Goal: Task Accomplishment & Management: Manage account settings

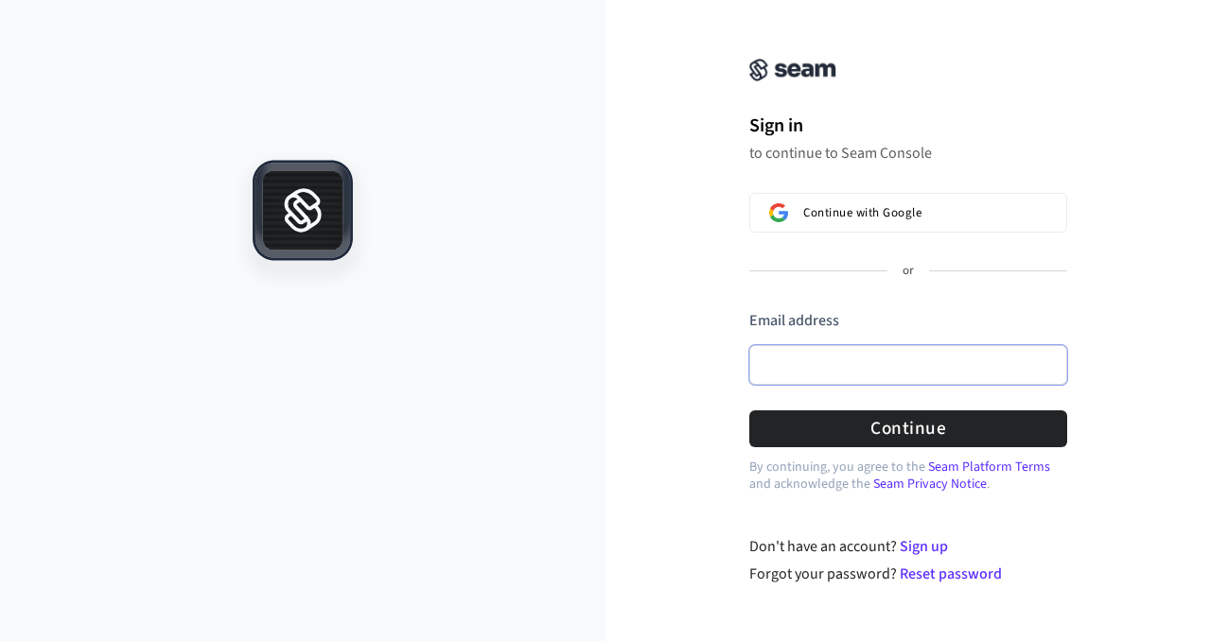
click at [819, 368] on input "Email address" at bounding box center [908, 365] width 318 height 40
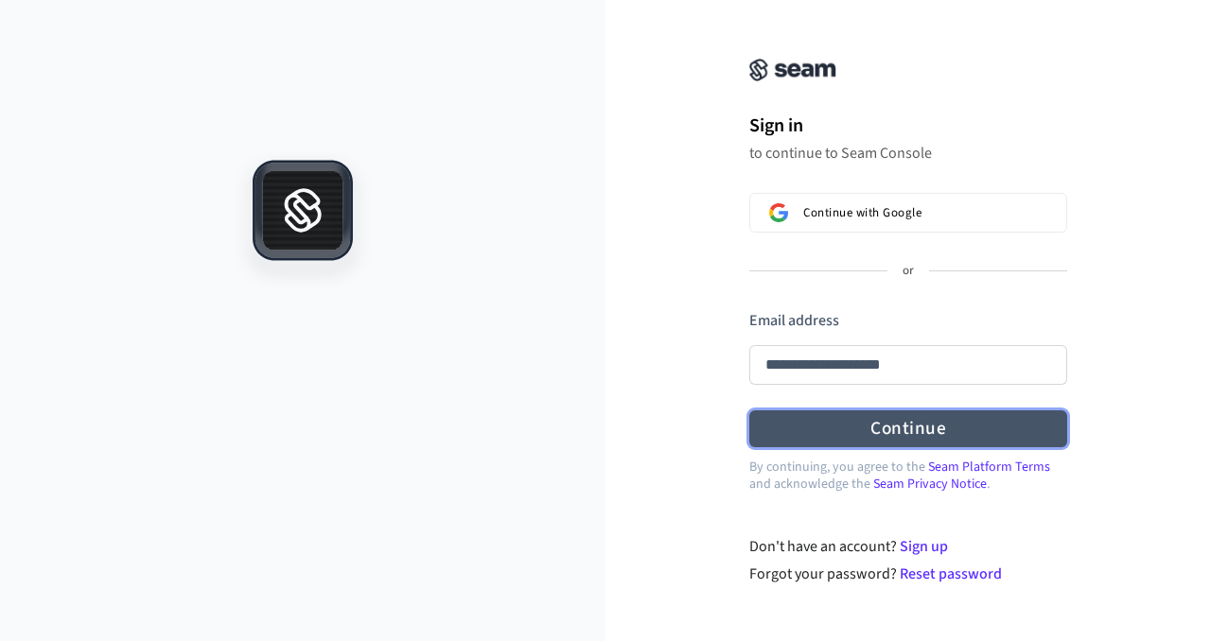
click at [904, 430] on button "Continue" at bounding box center [908, 428] width 318 height 37
type input "**********"
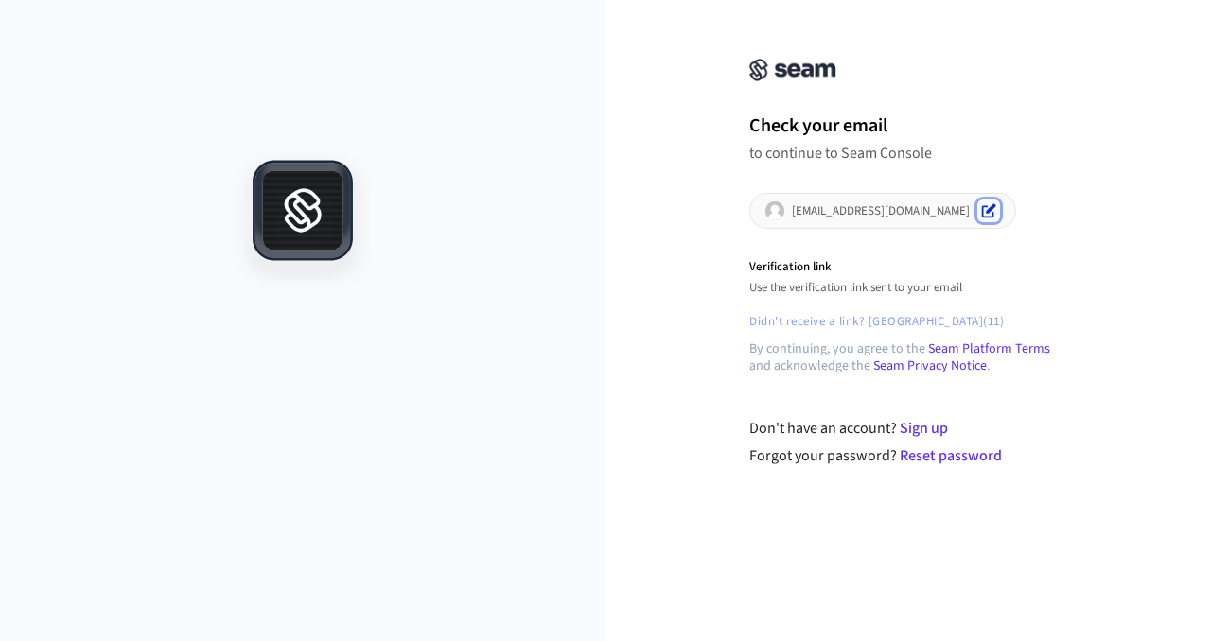
click at [986, 212] on icon "Edit" at bounding box center [990, 208] width 9 height 9
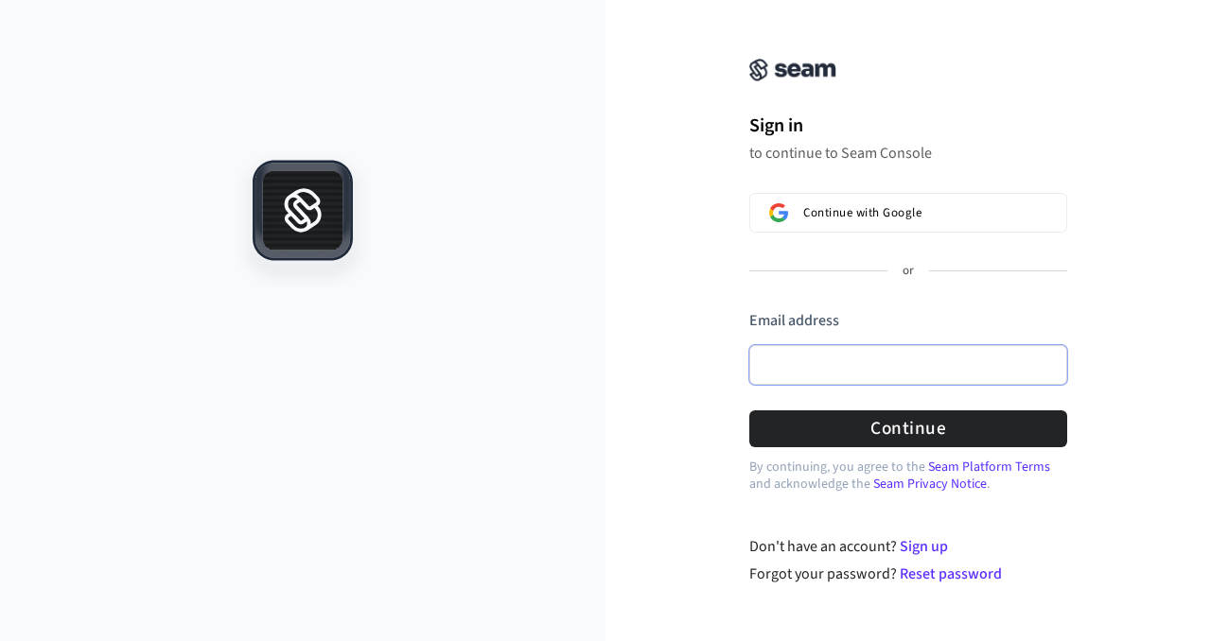
click at [803, 370] on input "Email address" at bounding box center [908, 365] width 318 height 40
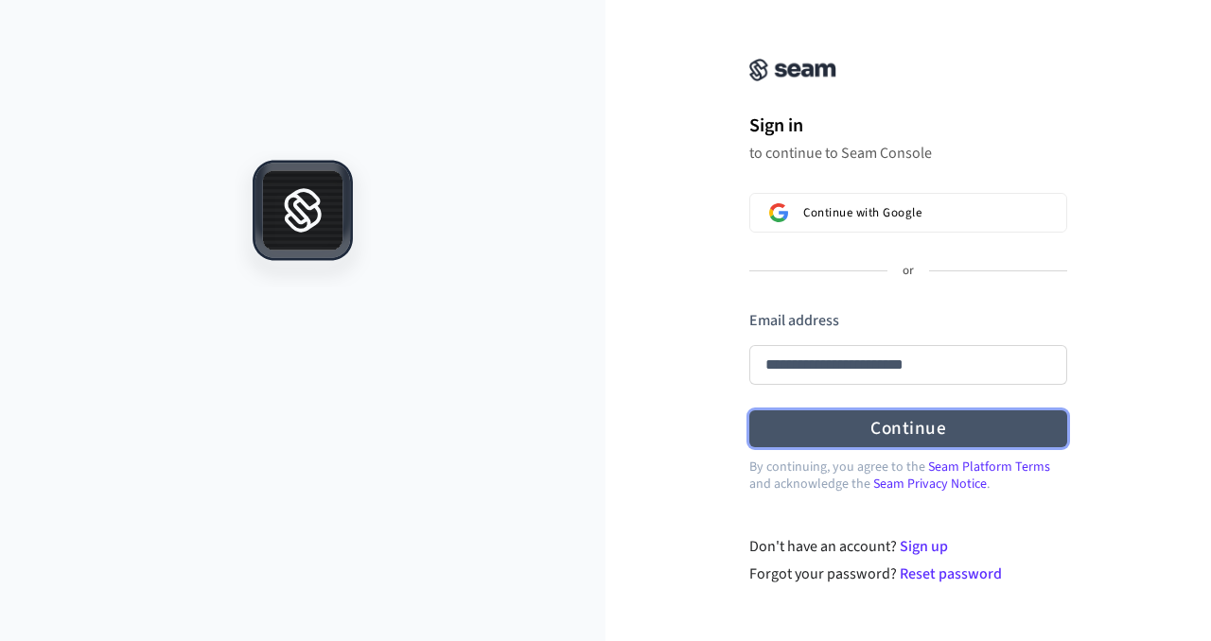
click at [873, 427] on button "Continue" at bounding box center [908, 428] width 318 height 37
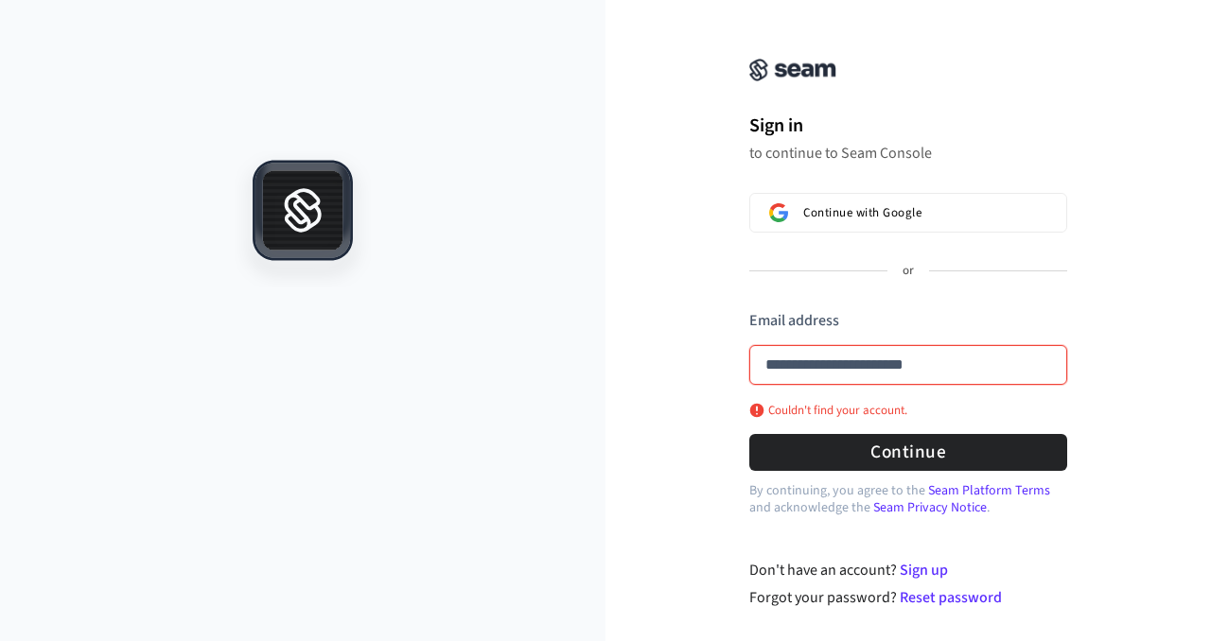
click at [987, 362] on input "**********" at bounding box center [908, 365] width 318 height 40
type input "**********"
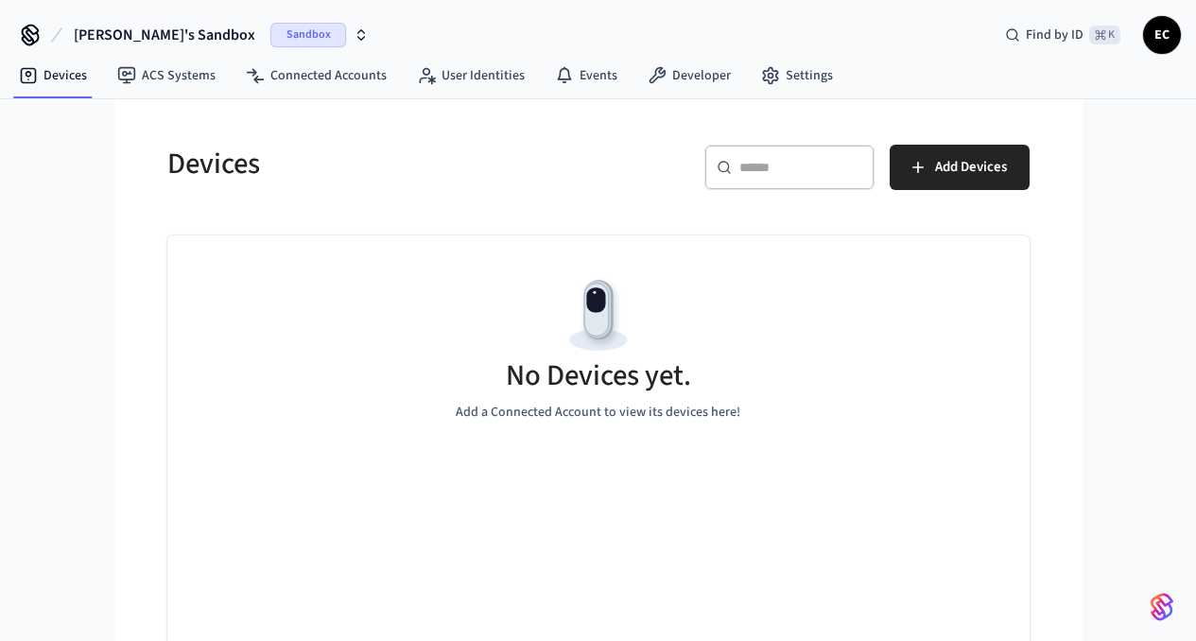
click at [354, 36] on icon "button" at bounding box center [361, 34] width 15 height 15
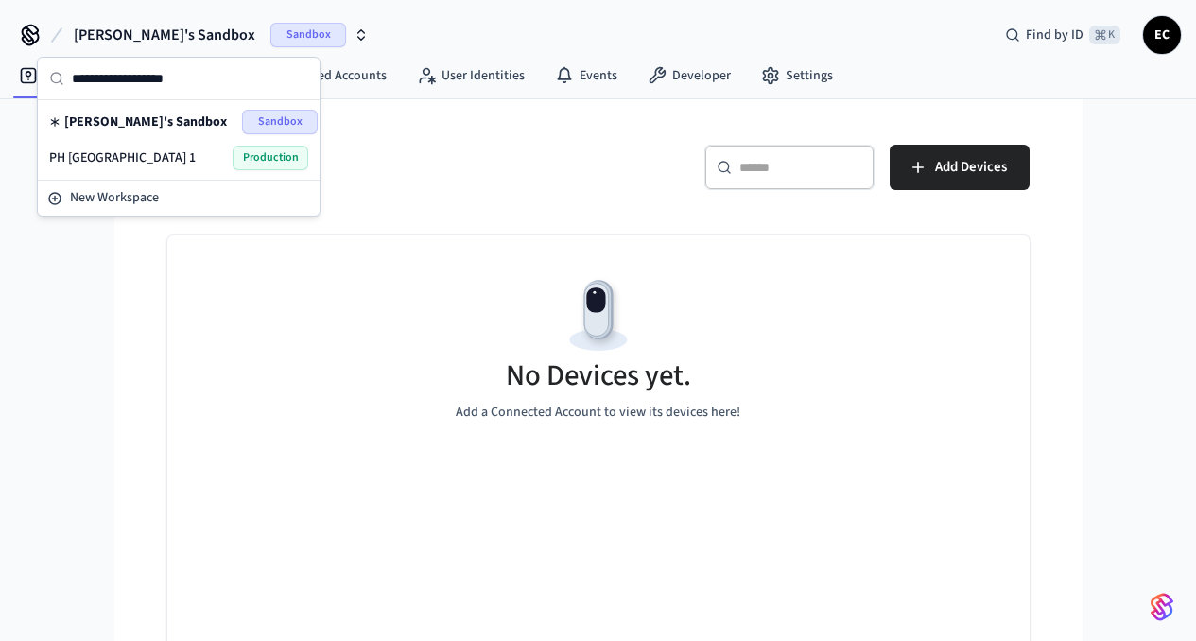
click at [285, 158] on span "Production" at bounding box center [271, 158] width 76 height 25
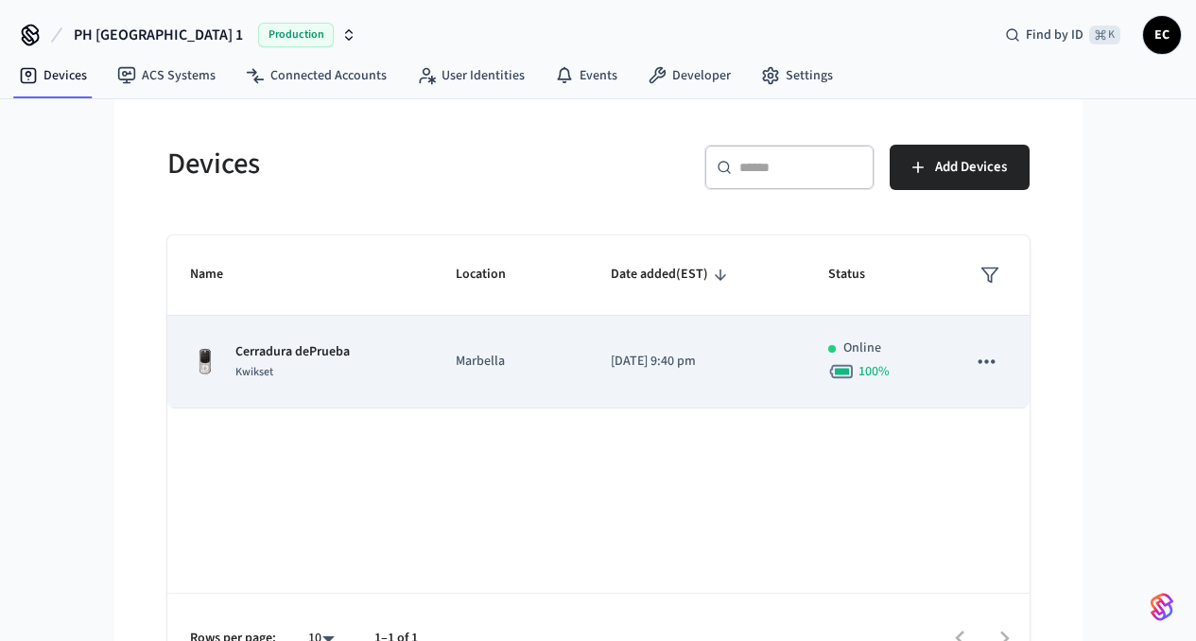
click at [236, 355] on p "Cerradura dePrueba" at bounding box center [293, 352] width 114 height 20
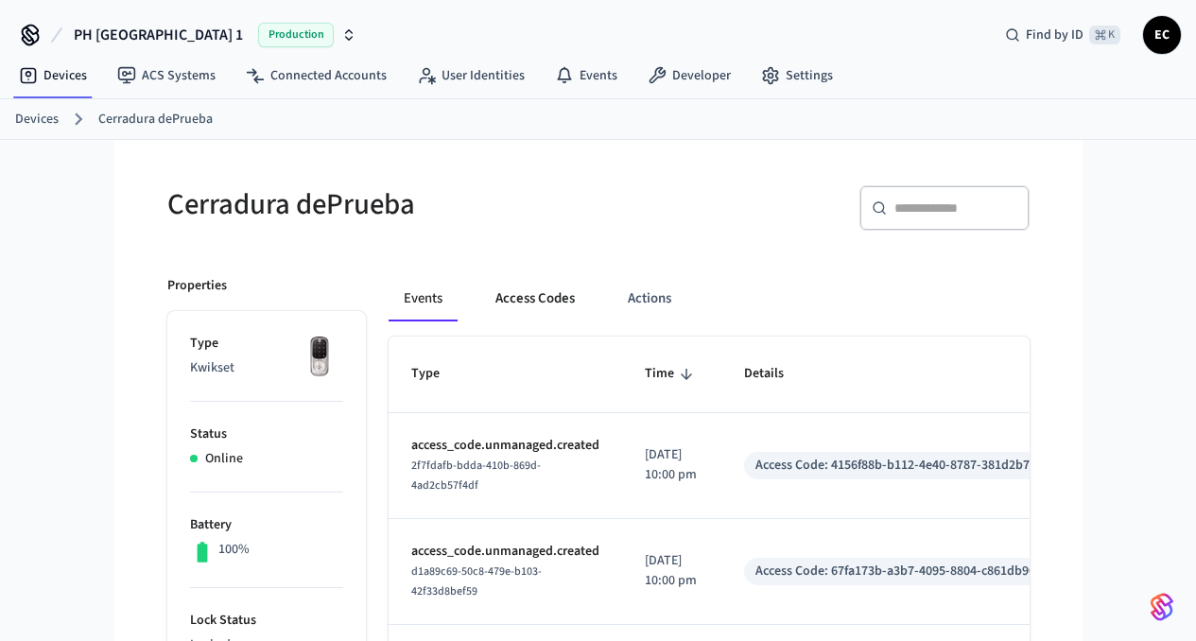
click at [495, 303] on button "Access Codes" at bounding box center [535, 298] width 110 height 45
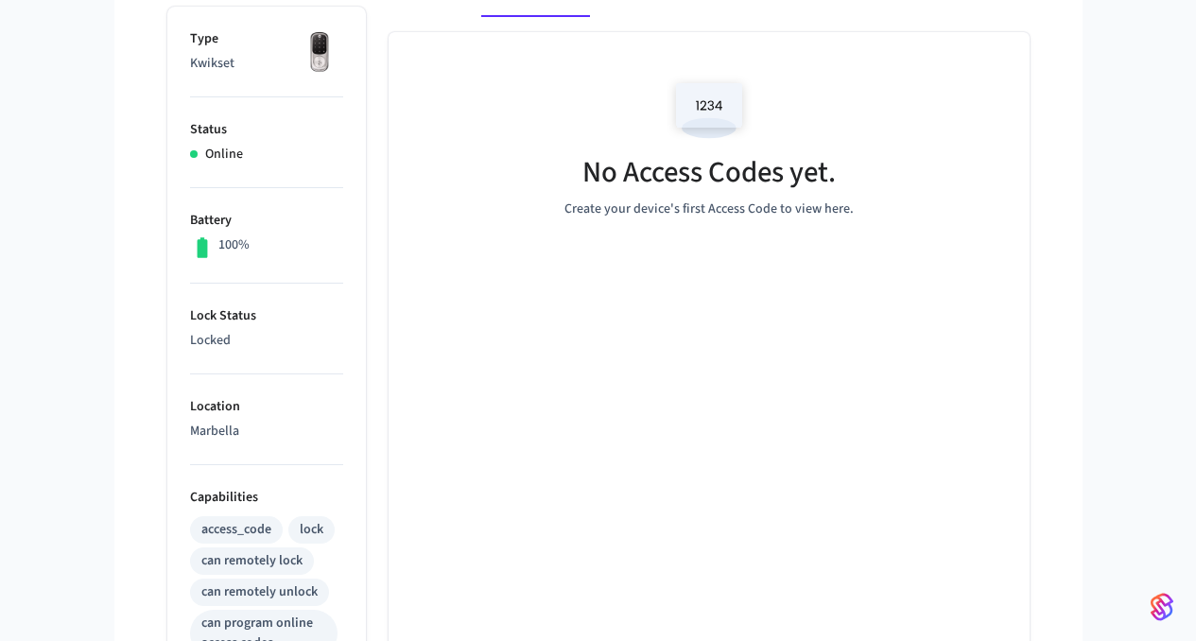
scroll to position [141, 0]
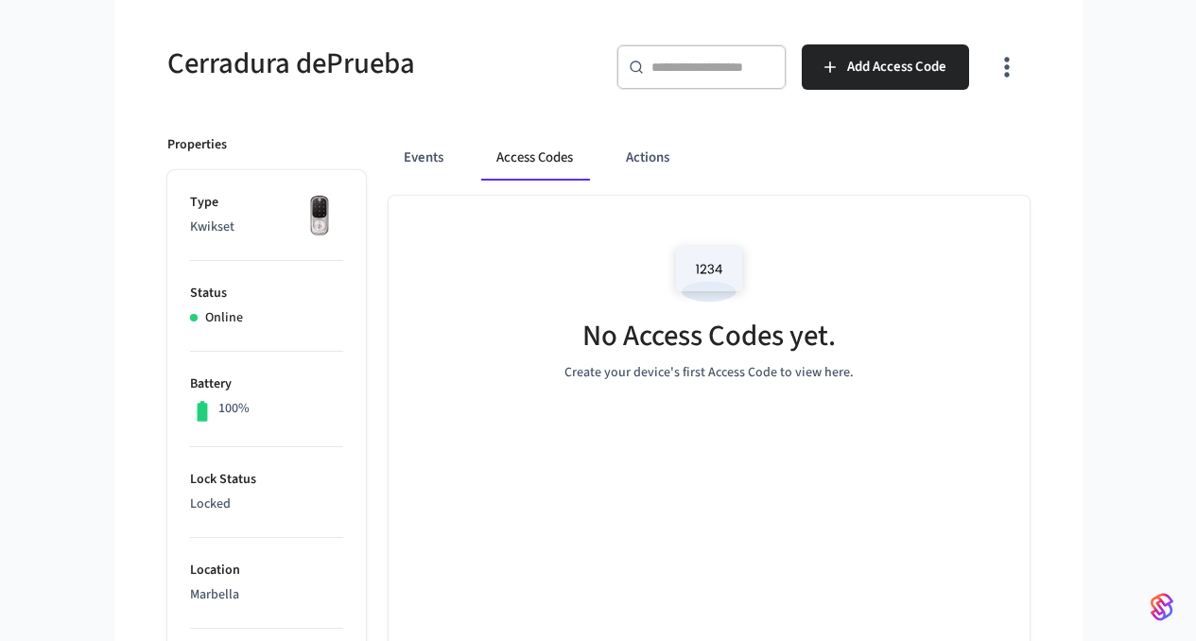
click at [752, 276] on img at bounding box center [709, 274] width 85 height 80
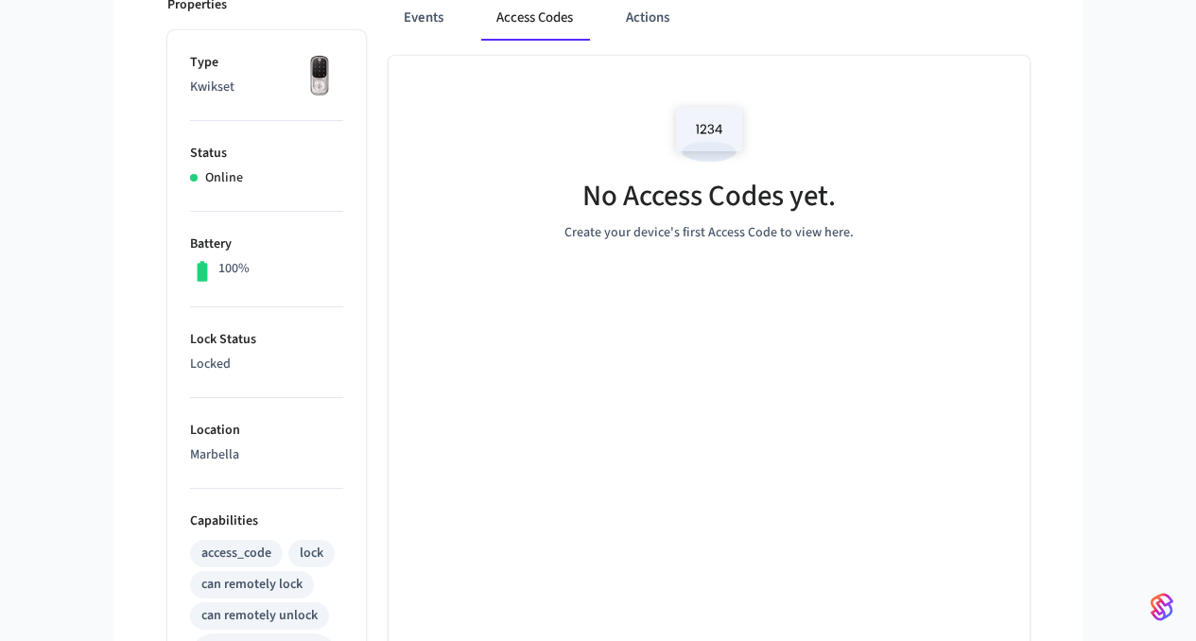
scroll to position [0, 0]
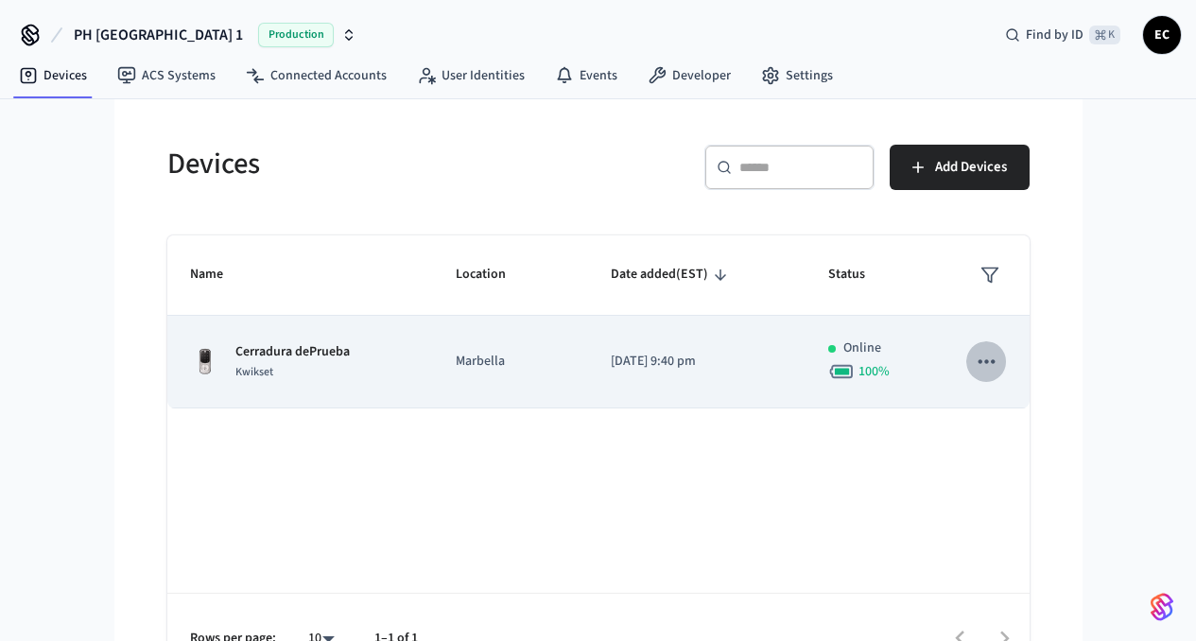
click at [999, 367] on icon "sticky table" at bounding box center [986, 361] width 25 height 25
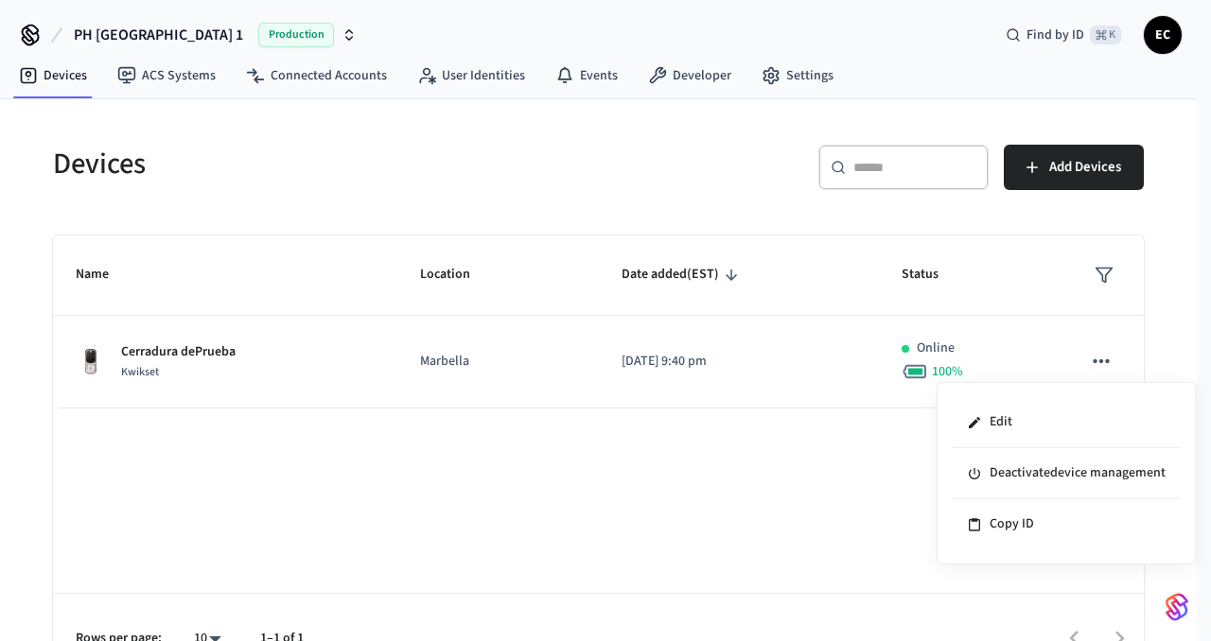
click at [831, 472] on div at bounding box center [605, 320] width 1211 height 641
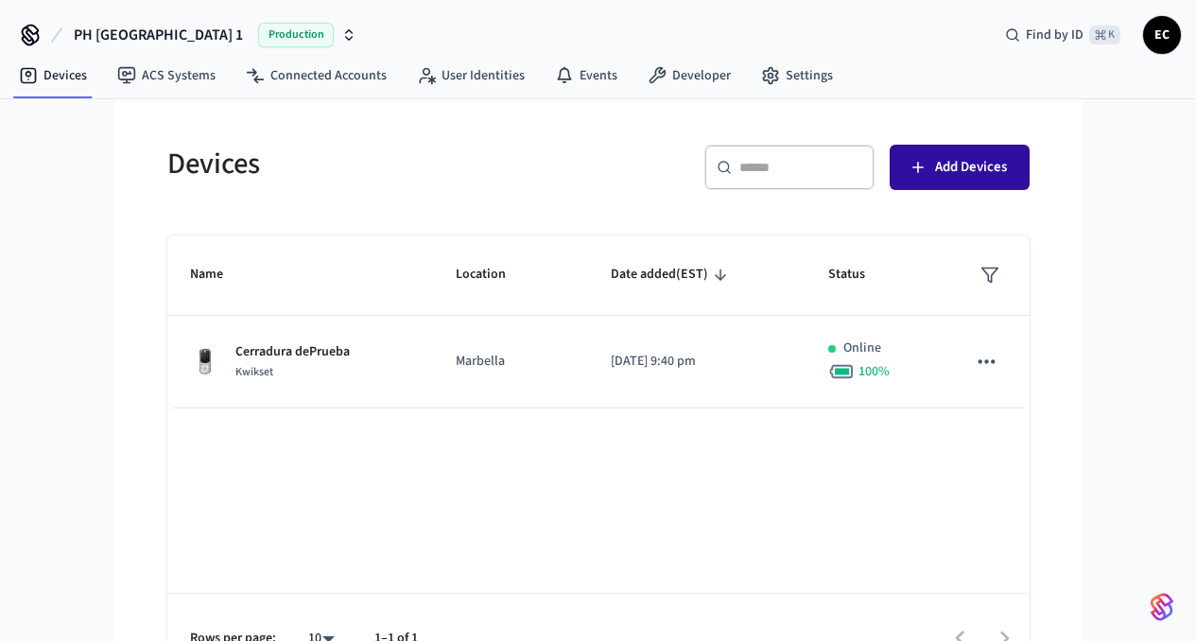
click at [1007, 164] on span "Add Devices" at bounding box center [971, 167] width 72 height 25
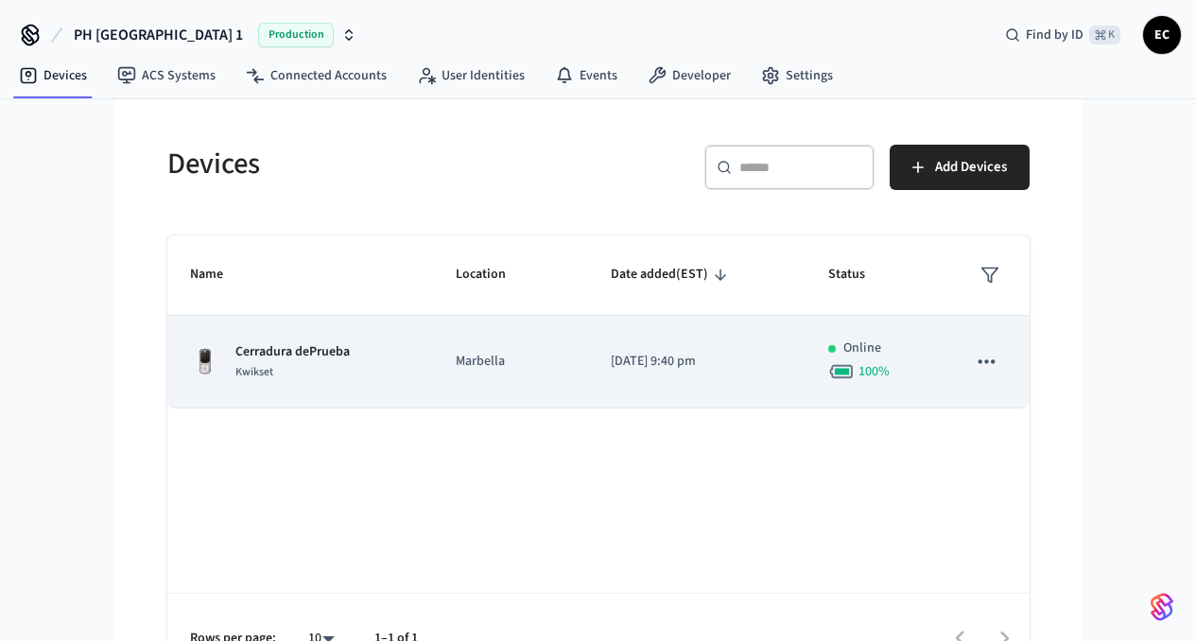
click at [236, 348] on p "Cerradura dePrueba" at bounding box center [293, 352] width 114 height 20
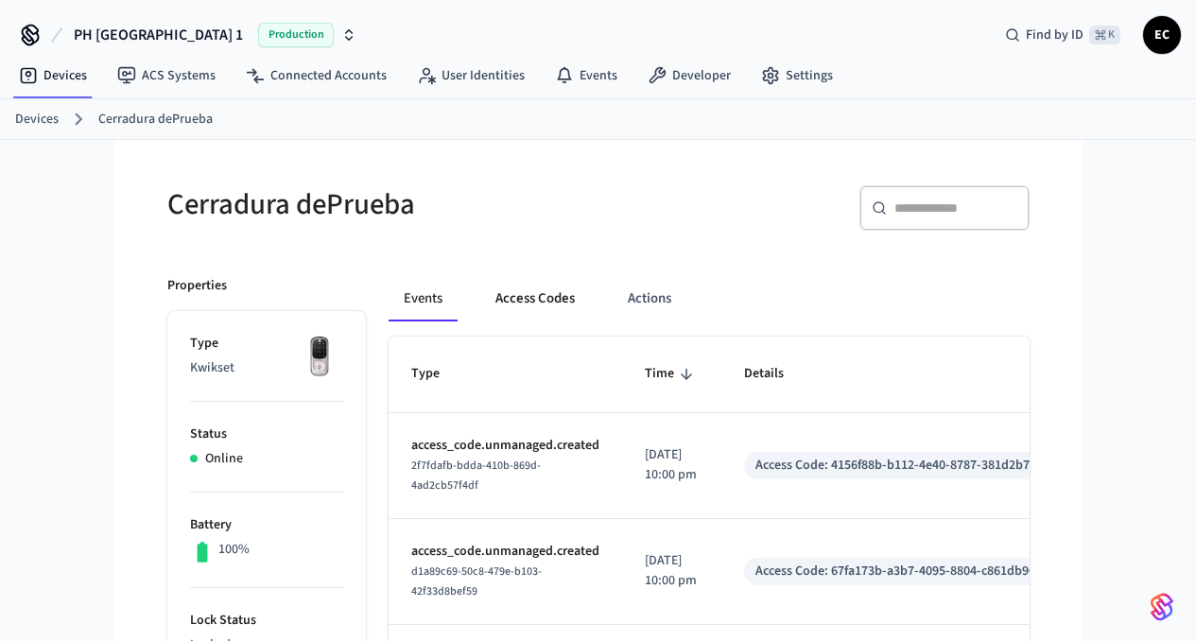
click at [486, 302] on button "Access Codes" at bounding box center [535, 298] width 110 height 45
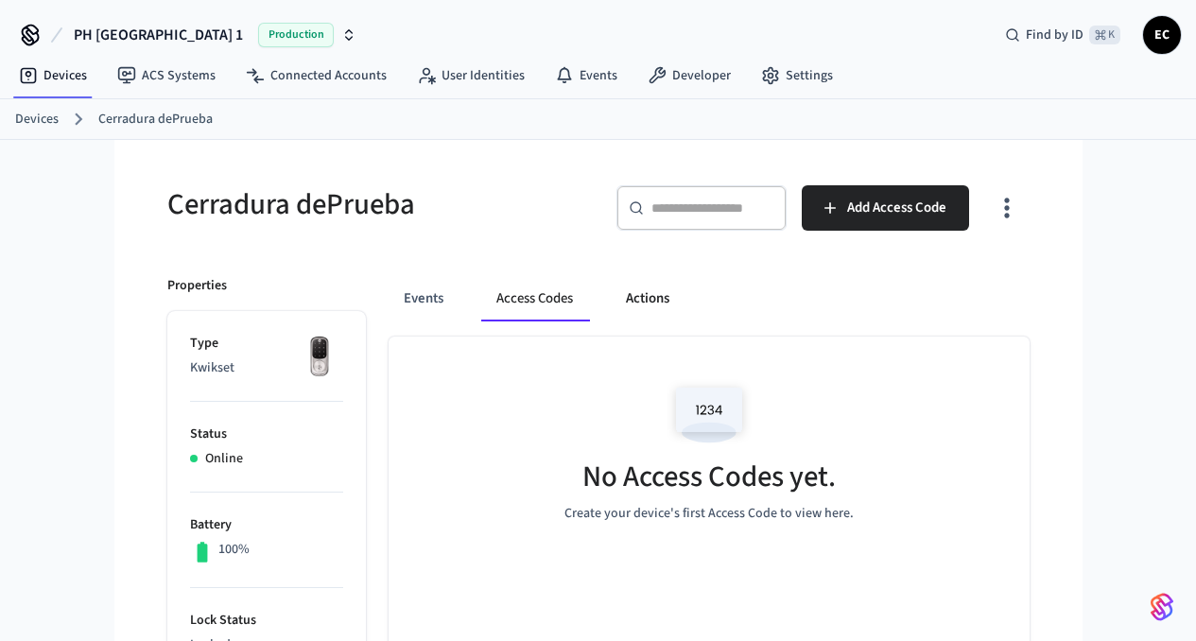
click at [611, 302] on button "Actions" at bounding box center [648, 298] width 74 height 45
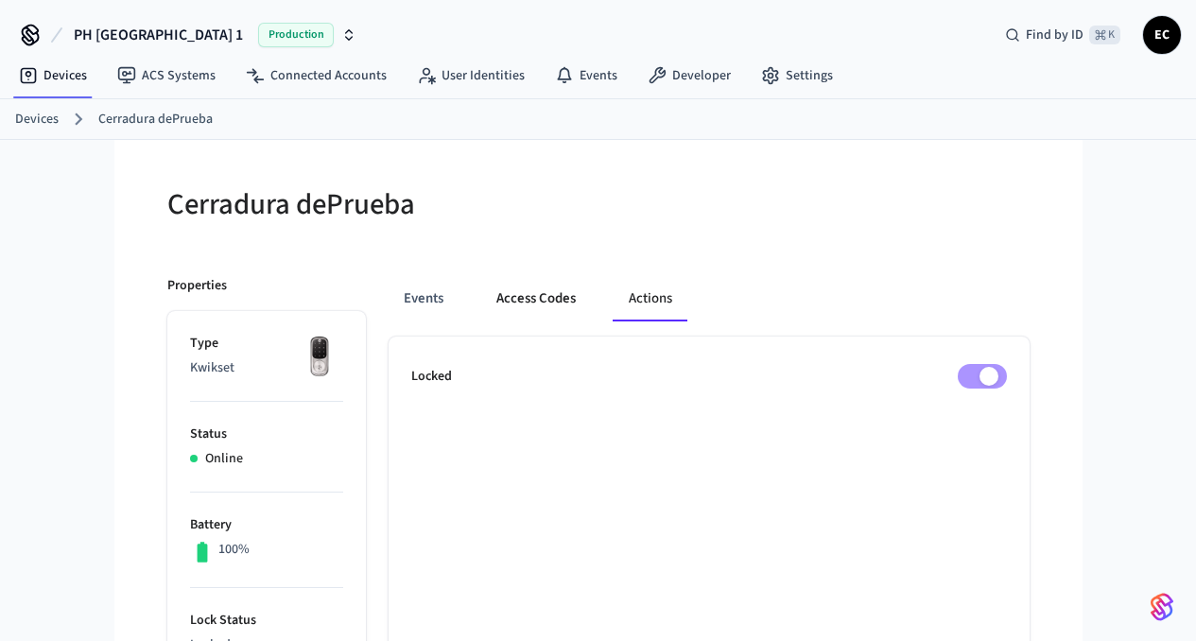
click at [481, 304] on button "Access Codes" at bounding box center [536, 298] width 110 height 45
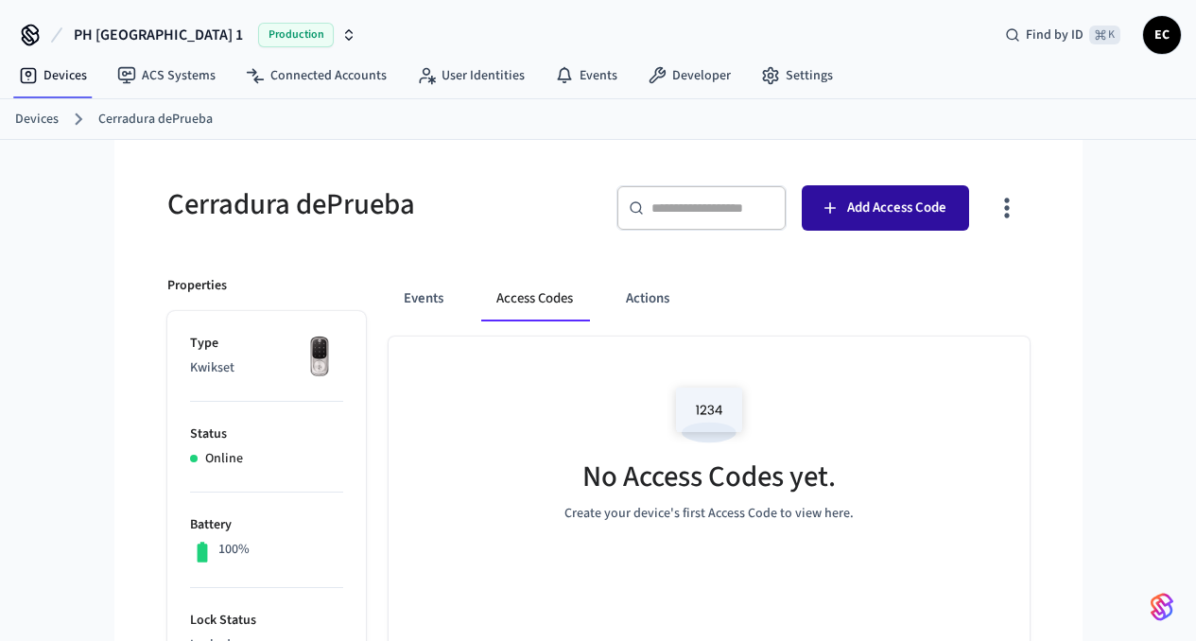
click at [947, 216] on span "Add Access Code" at bounding box center [896, 208] width 99 height 25
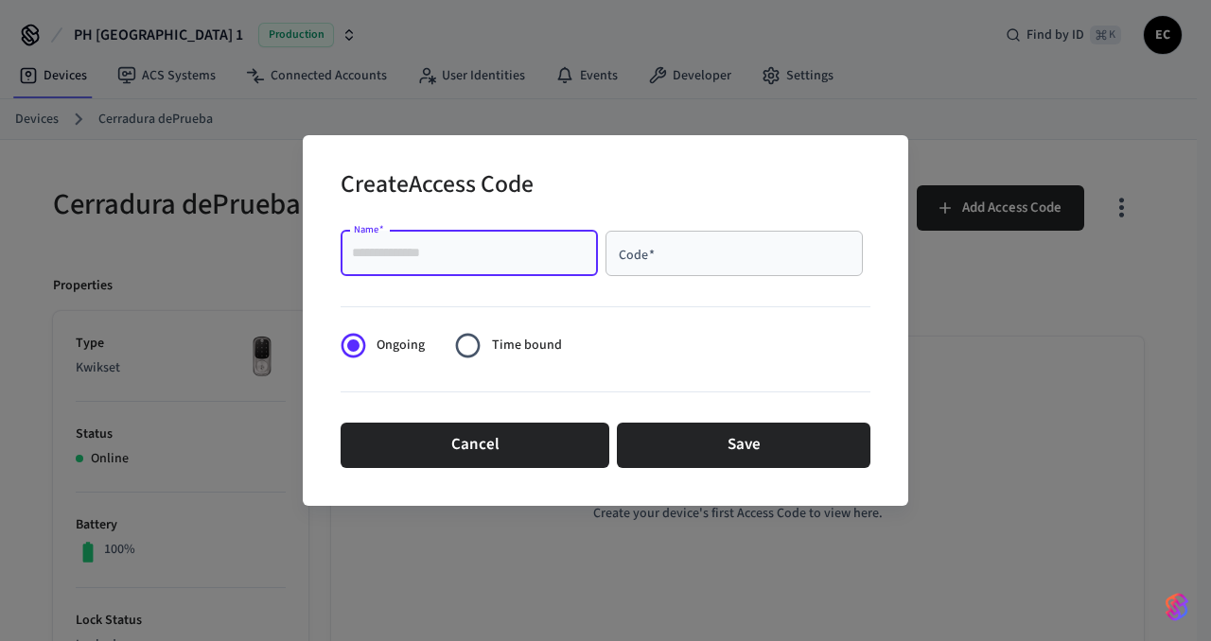
drag, startPoint x: 436, startPoint y: 259, endPoint x: 324, endPoint y: 249, distance: 112.1
click at [324, 249] on div "Create Access Code Name   * Name   * Code   * Code   * Ongoing Time bound Cance…" at bounding box center [605, 320] width 605 height 371
type input "*******"
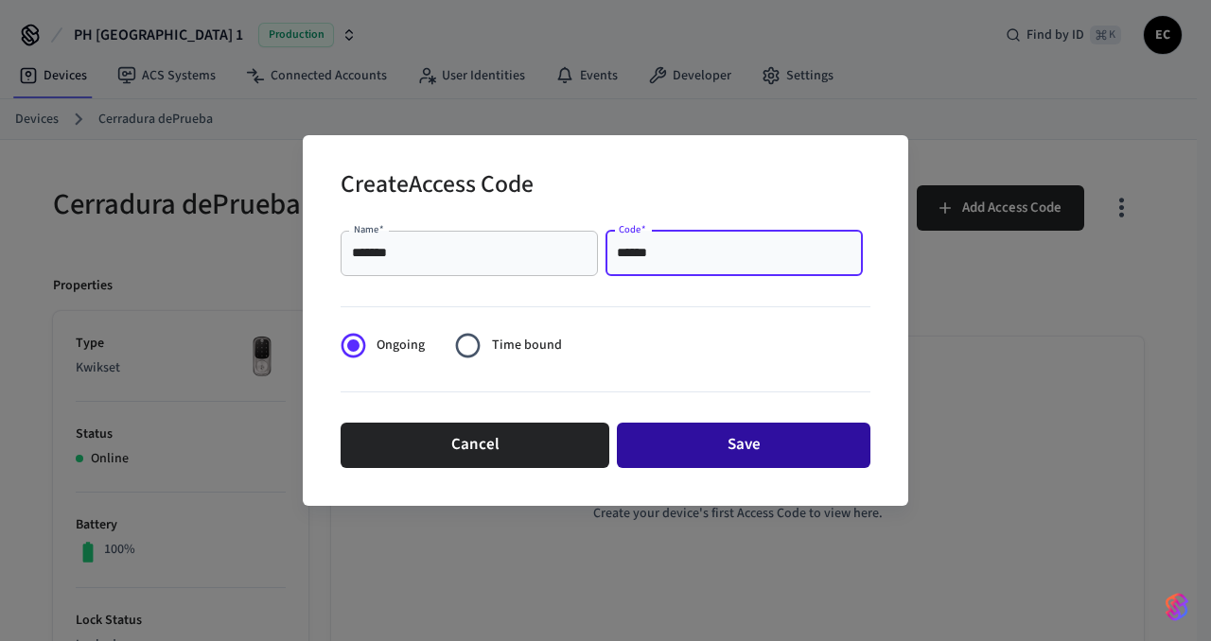
type input "******"
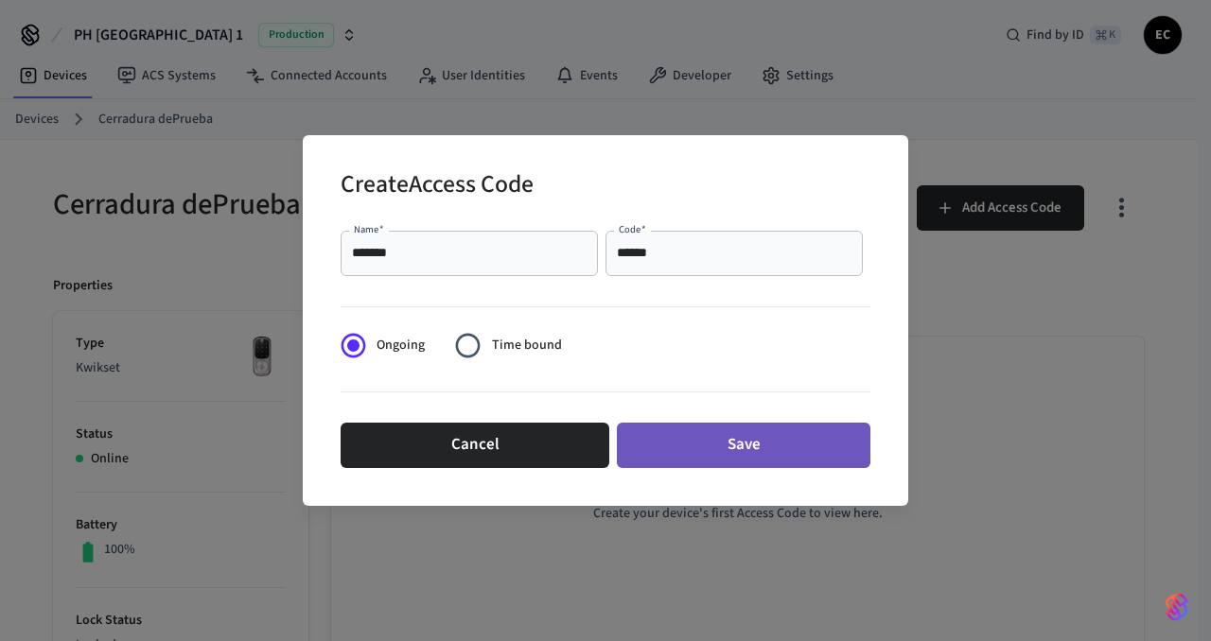
click at [710, 452] on button "Save" at bounding box center [743, 445] width 253 height 45
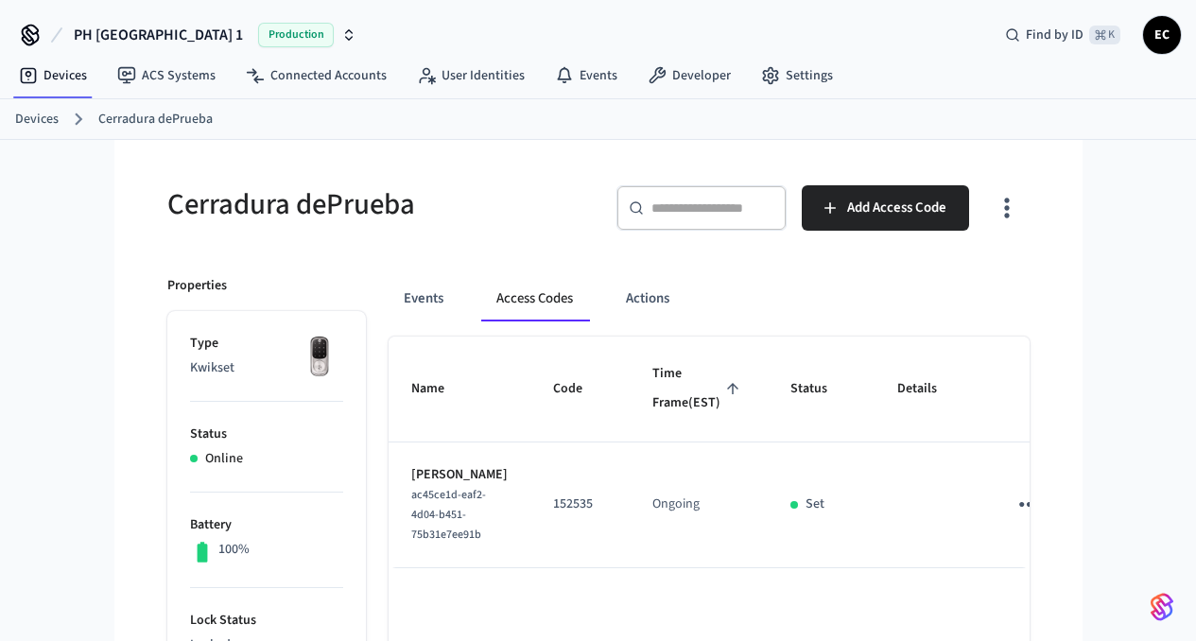
click at [190, 374] on p "Kwikset" at bounding box center [266, 368] width 153 height 20
click at [44, 121] on link "Devices" at bounding box center [37, 120] width 44 height 20
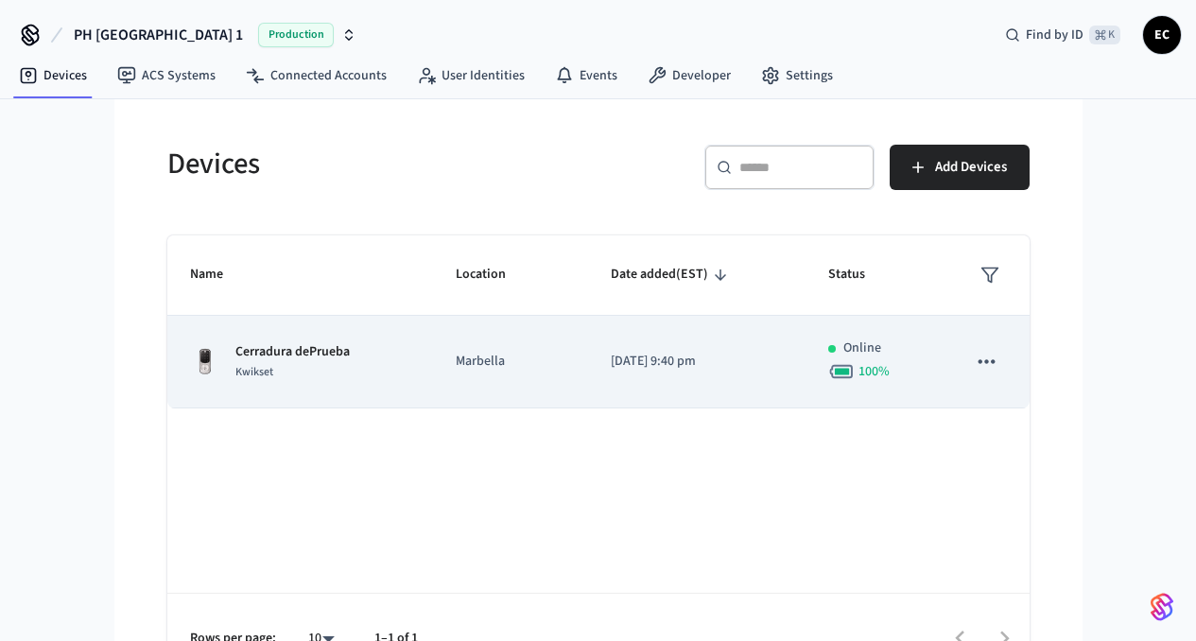
click at [236, 358] on p "Cerradura dePrueba" at bounding box center [293, 352] width 114 height 20
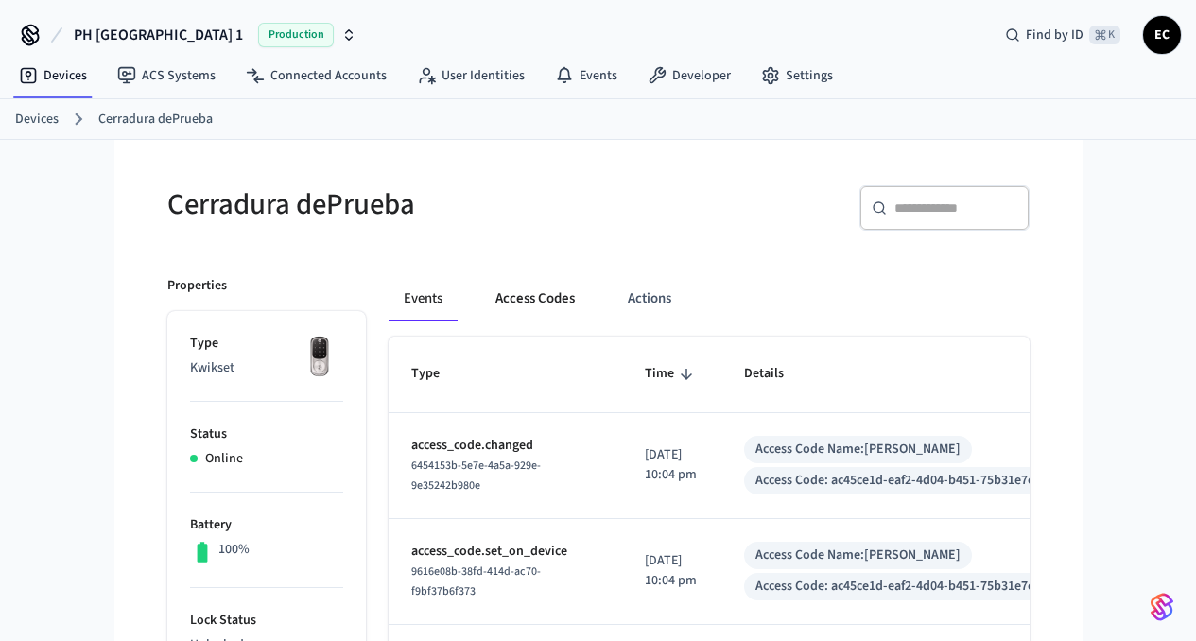
click at [487, 303] on button "Access Codes" at bounding box center [535, 298] width 110 height 45
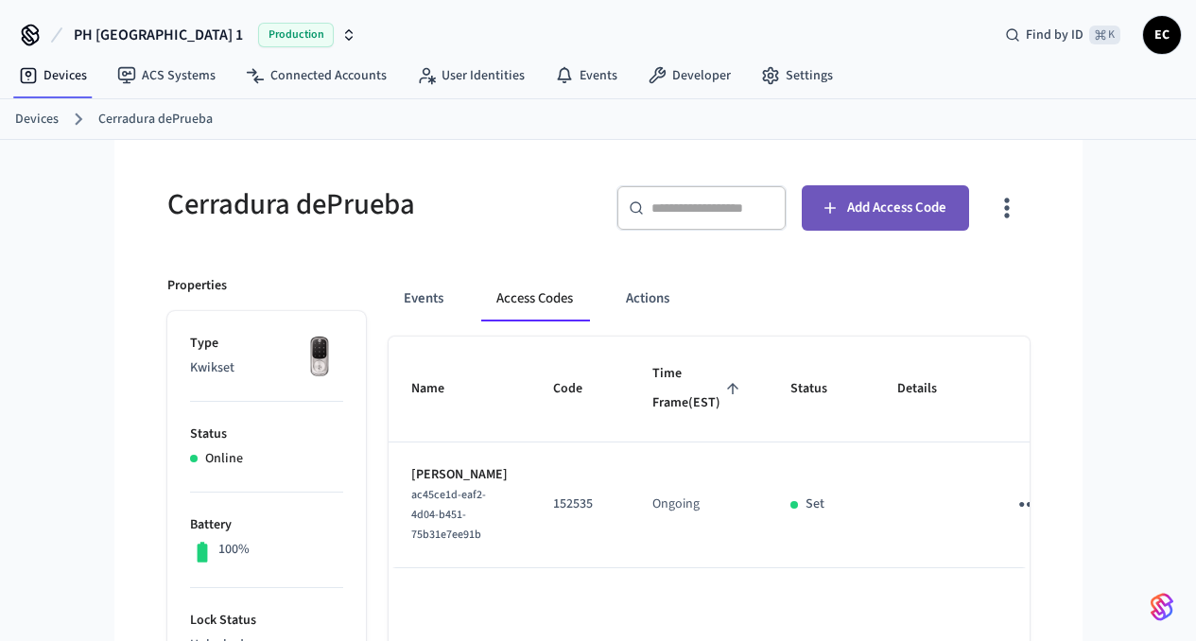
click at [947, 210] on span "Add Access Code" at bounding box center [896, 208] width 99 height 25
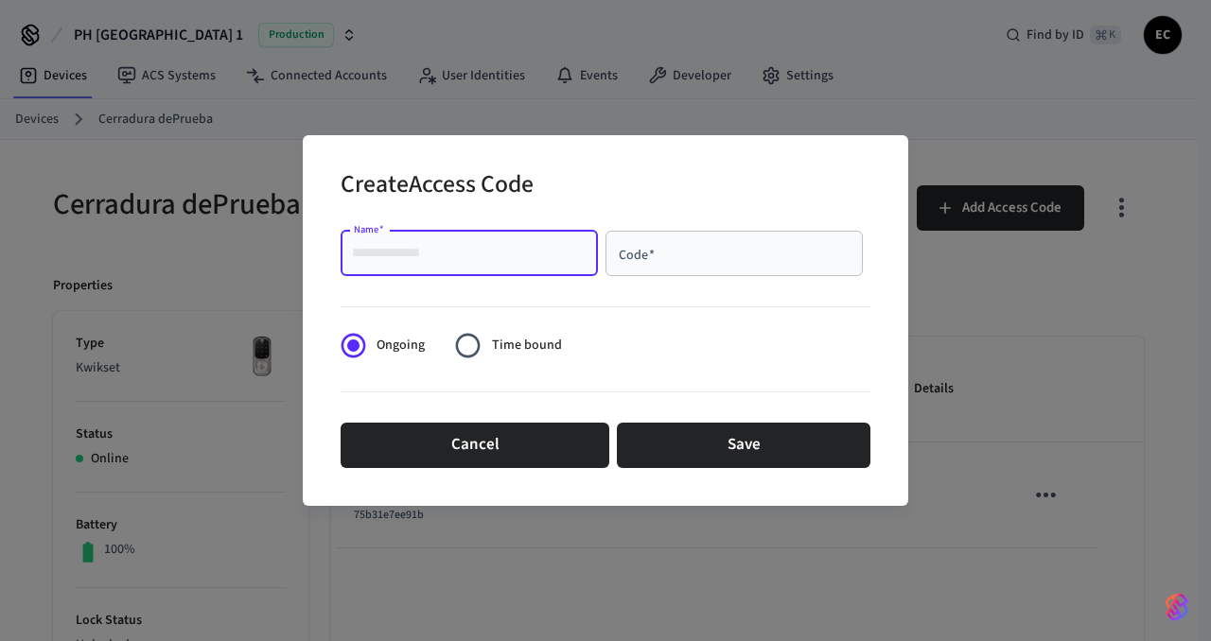
drag, startPoint x: 479, startPoint y: 253, endPoint x: 312, endPoint y: 254, distance: 166.5
click at [312, 254] on div "Create Access Code Name   * Name   * Code   * Code   * Ongoing Time bound Cance…" at bounding box center [605, 320] width 605 height 371
type input "******"
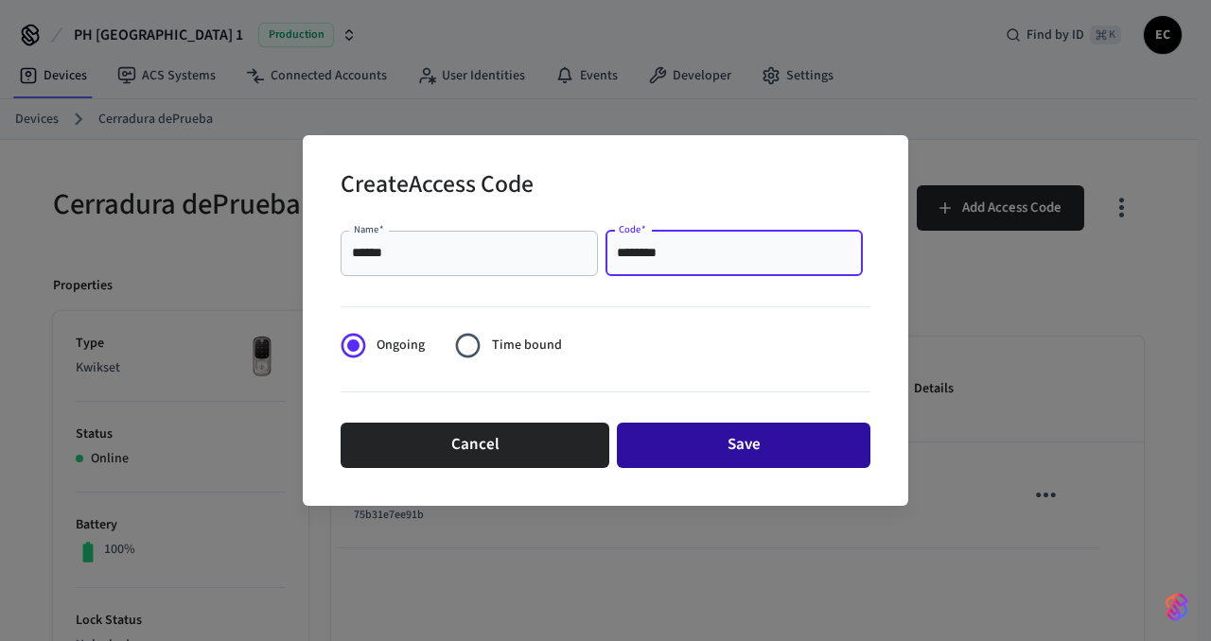
type input "********"
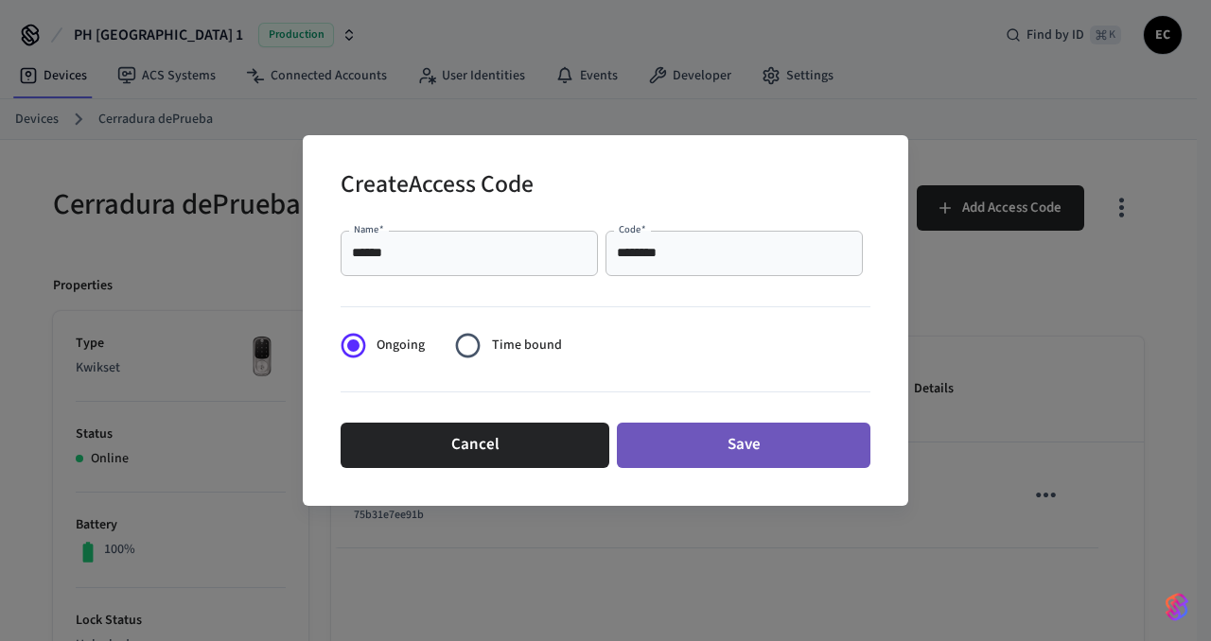
click at [703, 447] on button "Save" at bounding box center [743, 445] width 253 height 45
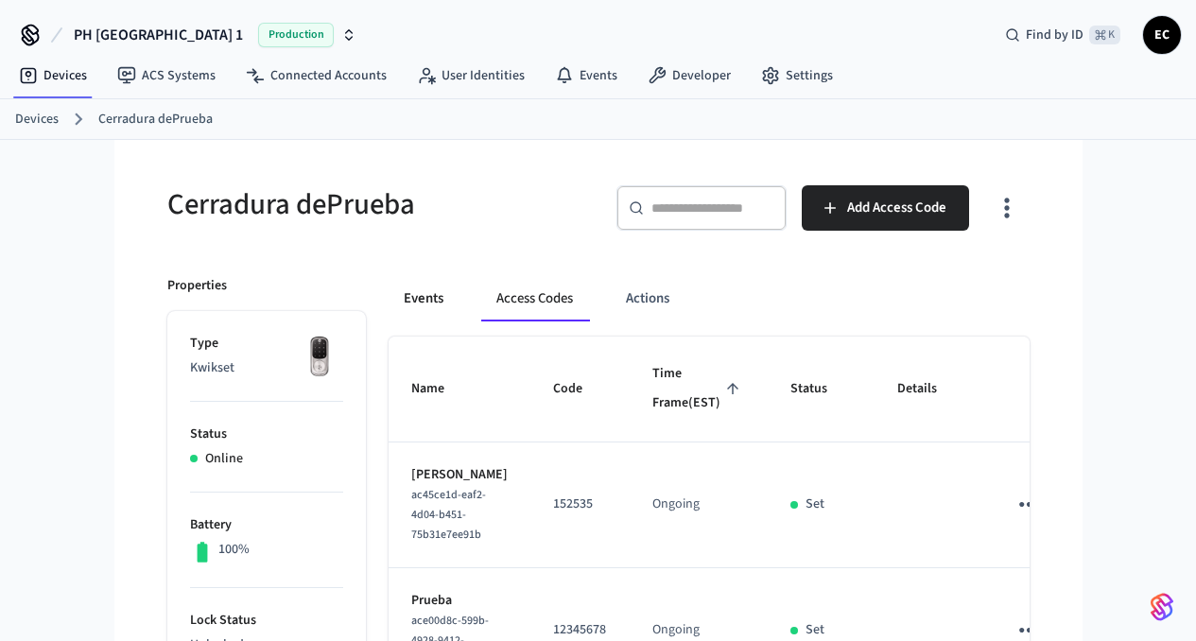
click at [389, 301] on button "Events" at bounding box center [424, 298] width 70 height 45
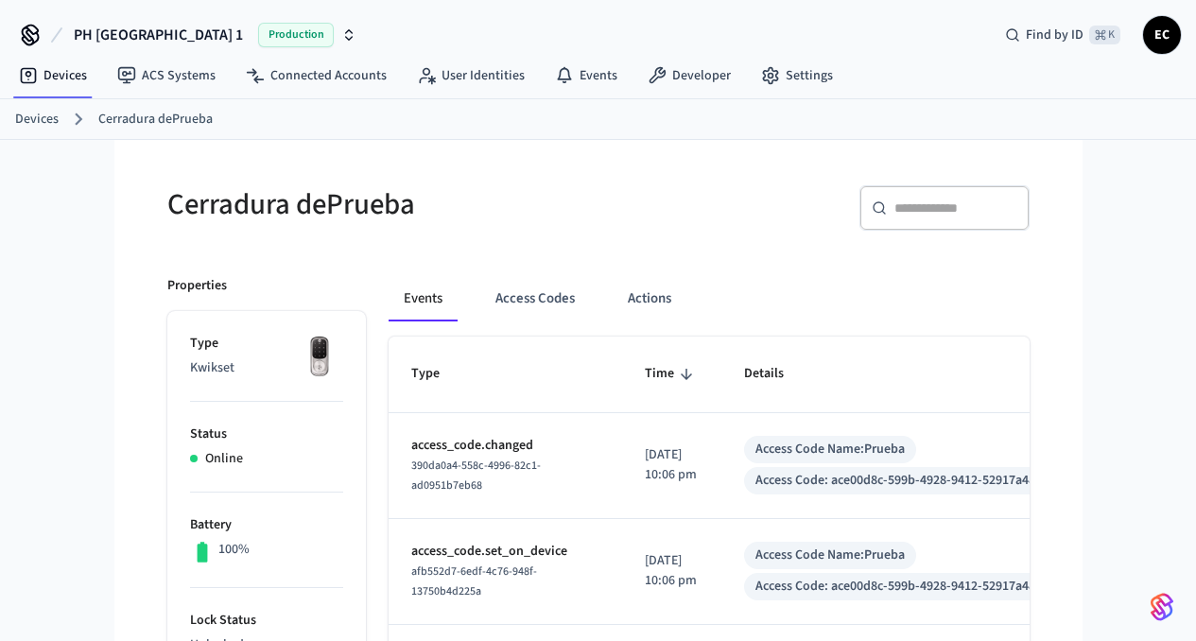
click at [31, 118] on link "Devices" at bounding box center [37, 120] width 44 height 20
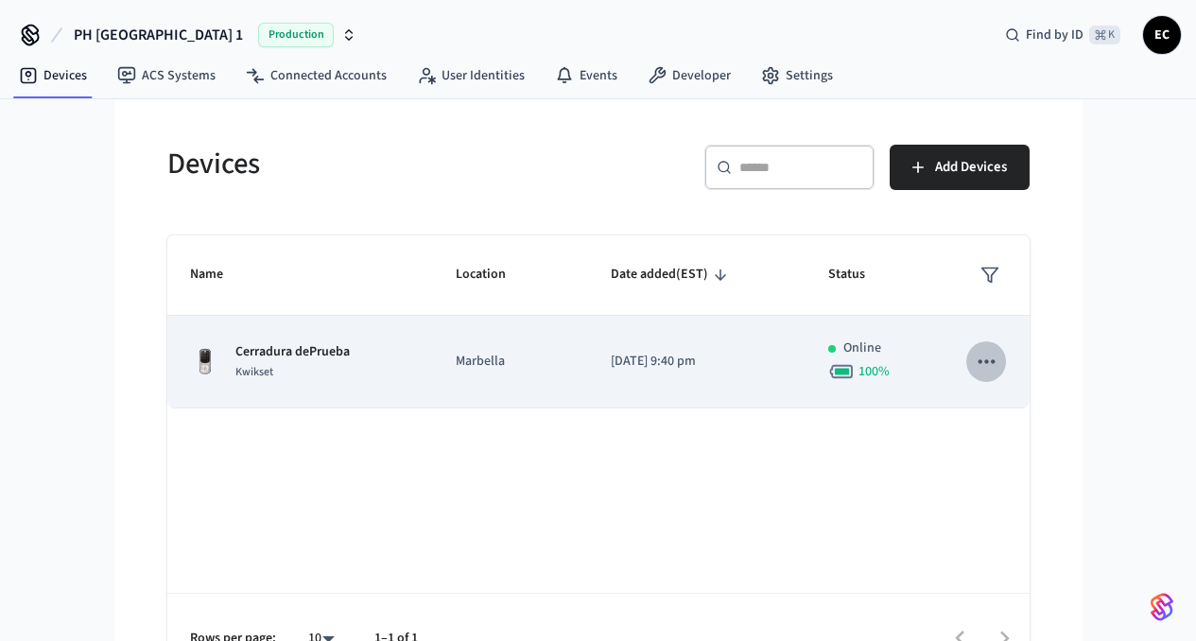
click at [999, 366] on icon "sticky table" at bounding box center [986, 361] width 25 height 25
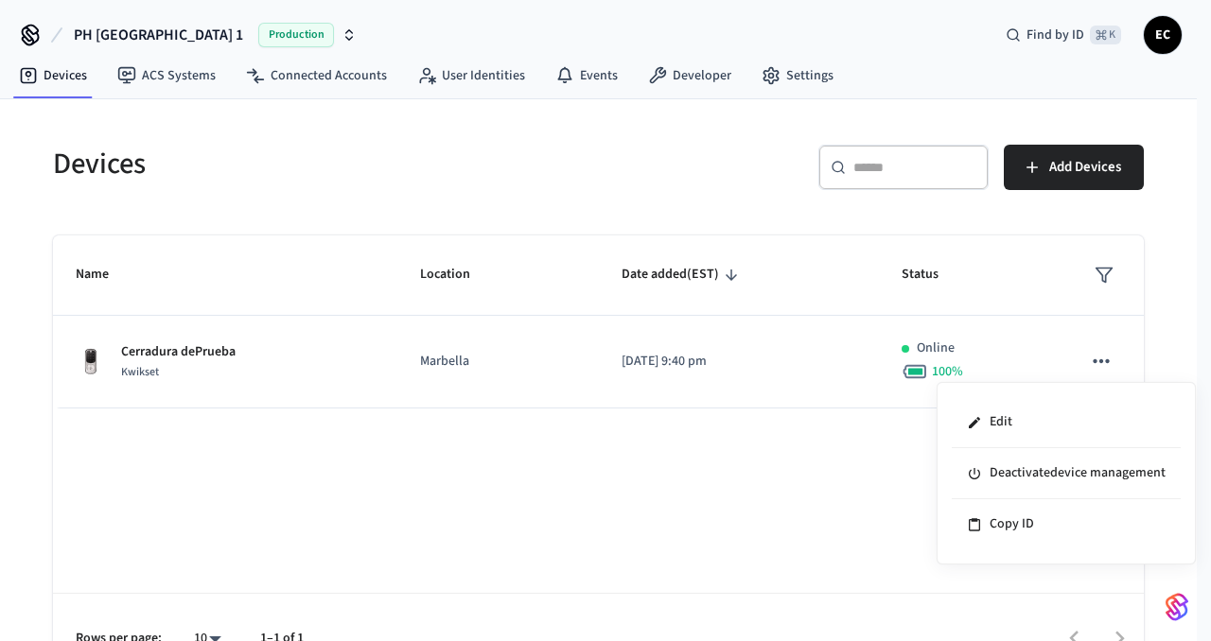
click at [826, 497] on div at bounding box center [605, 320] width 1211 height 641
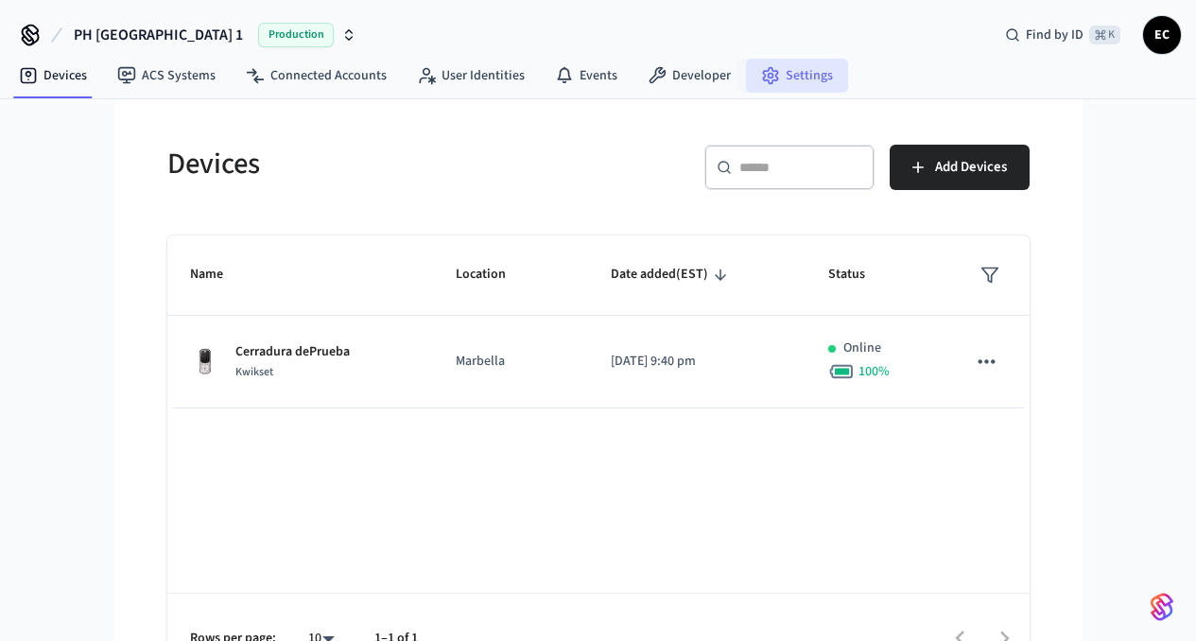
click at [782, 79] on link "Settings" at bounding box center [797, 76] width 102 height 34
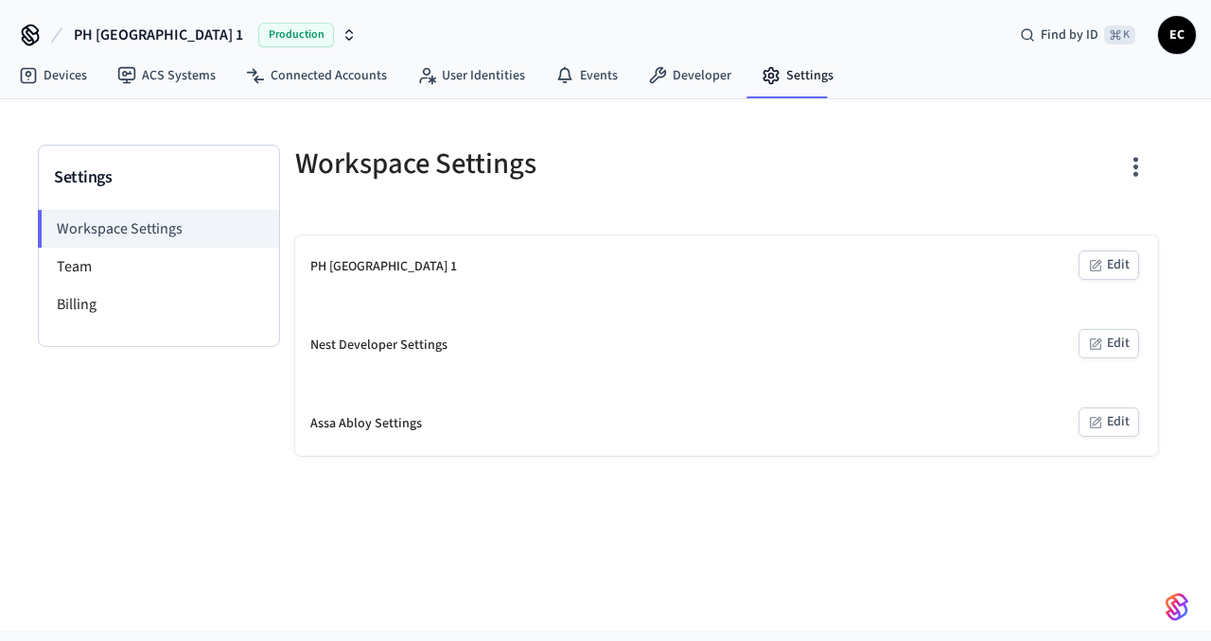
click at [381, 267] on div "PH [GEOGRAPHIC_DATA] 1" at bounding box center [383, 267] width 147 height 20
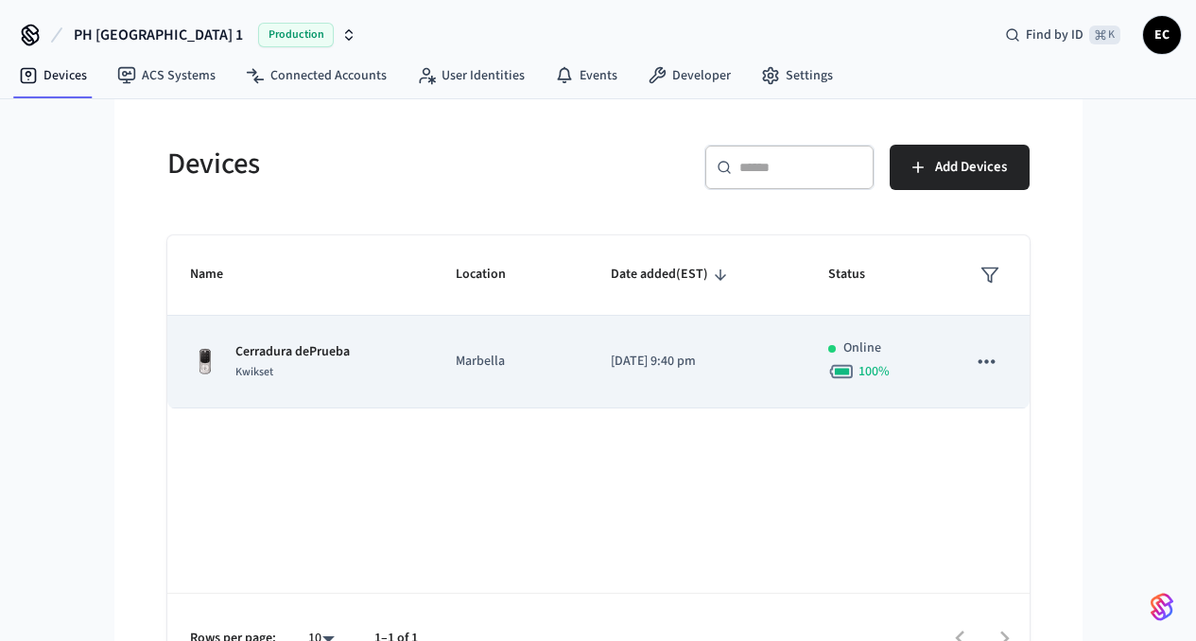
click at [236, 355] on p "Cerradura dePrueba" at bounding box center [293, 352] width 114 height 20
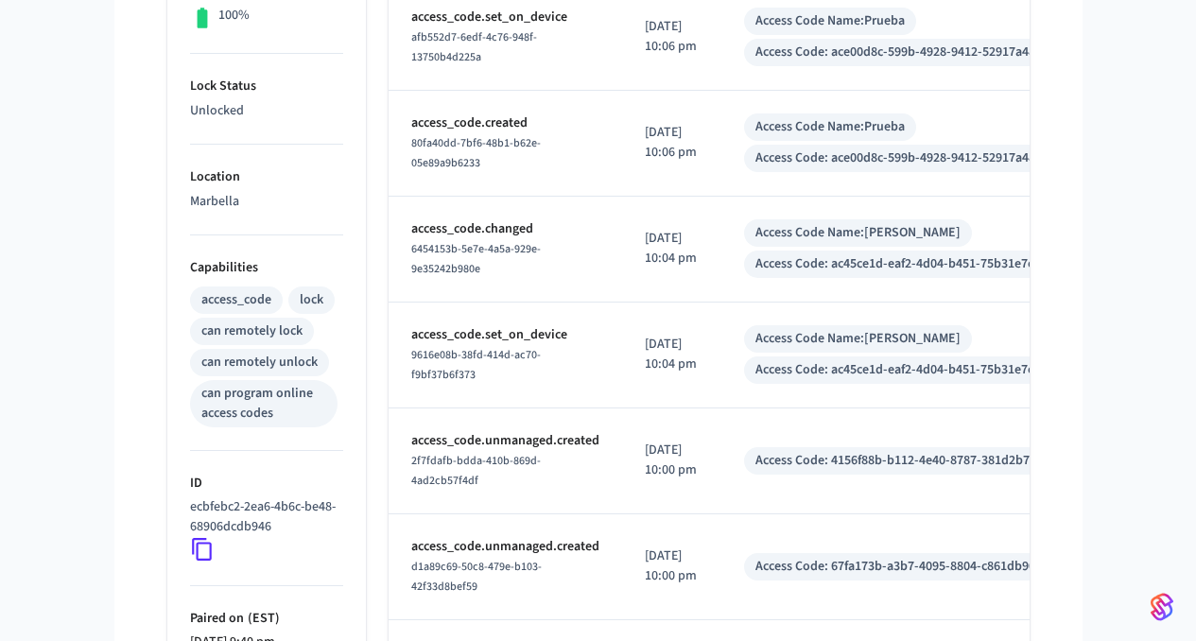
scroll to position [533, 0]
click at [300, 304] on div "lock" at bounding box center [312, 301] width 24 height 20
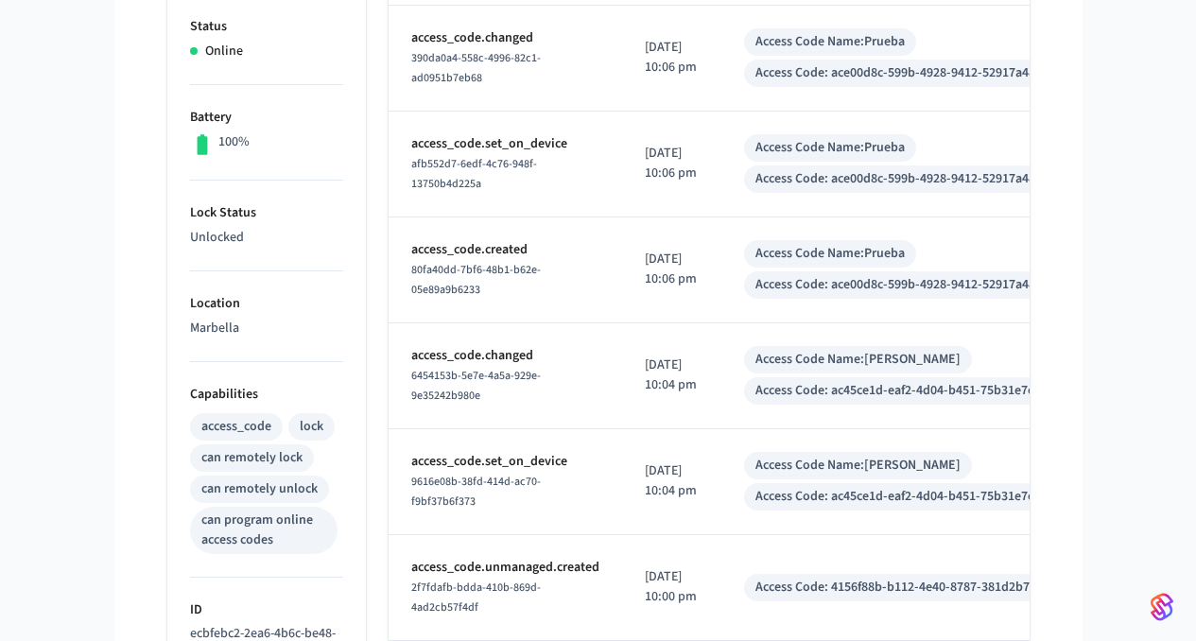
scroll to position [0, 0]
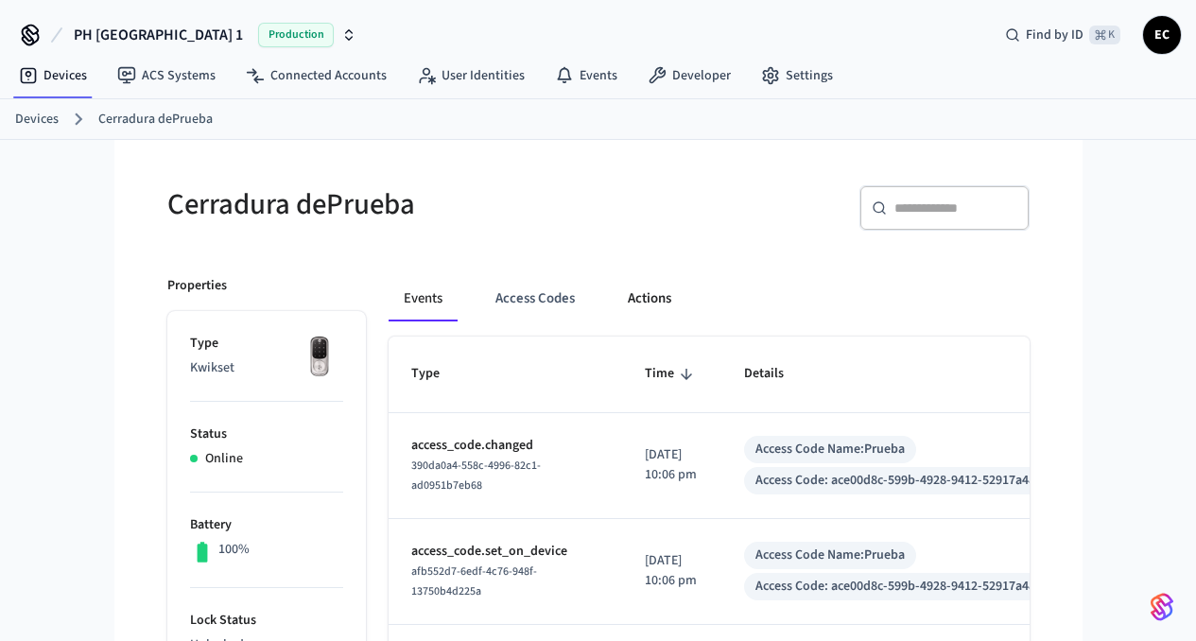
click at [613, 300] on button "Actions" at bounding box center [650, 298] width 74 height 45
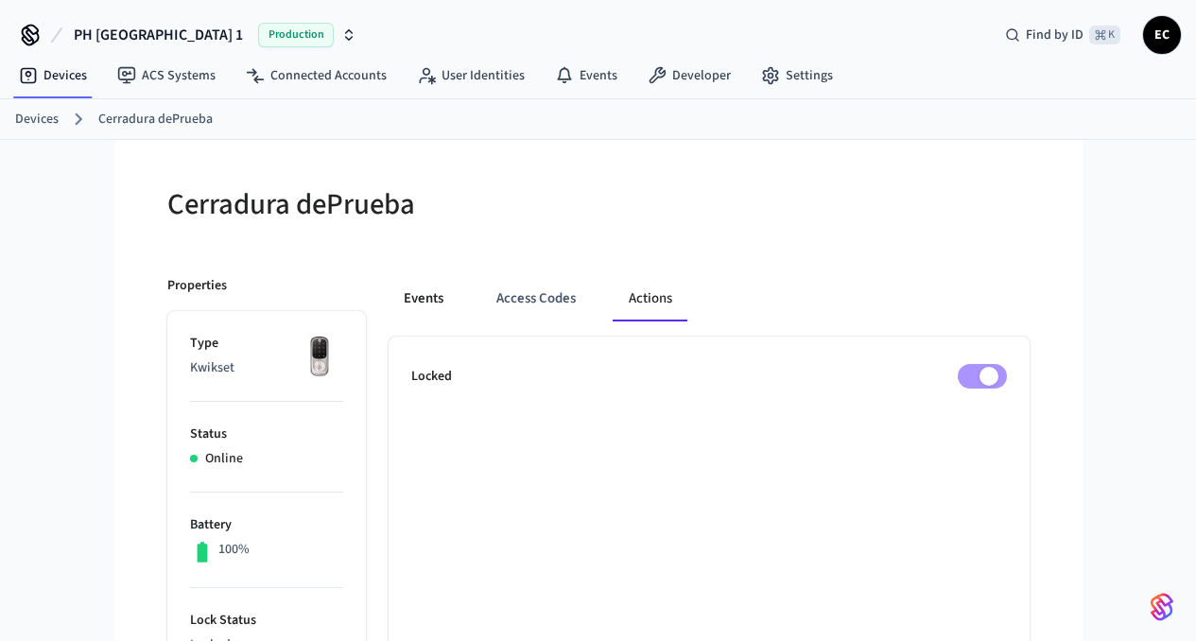
click at [389, 296] on button "Events" at bounding box center [424, 298] width 70 height 45
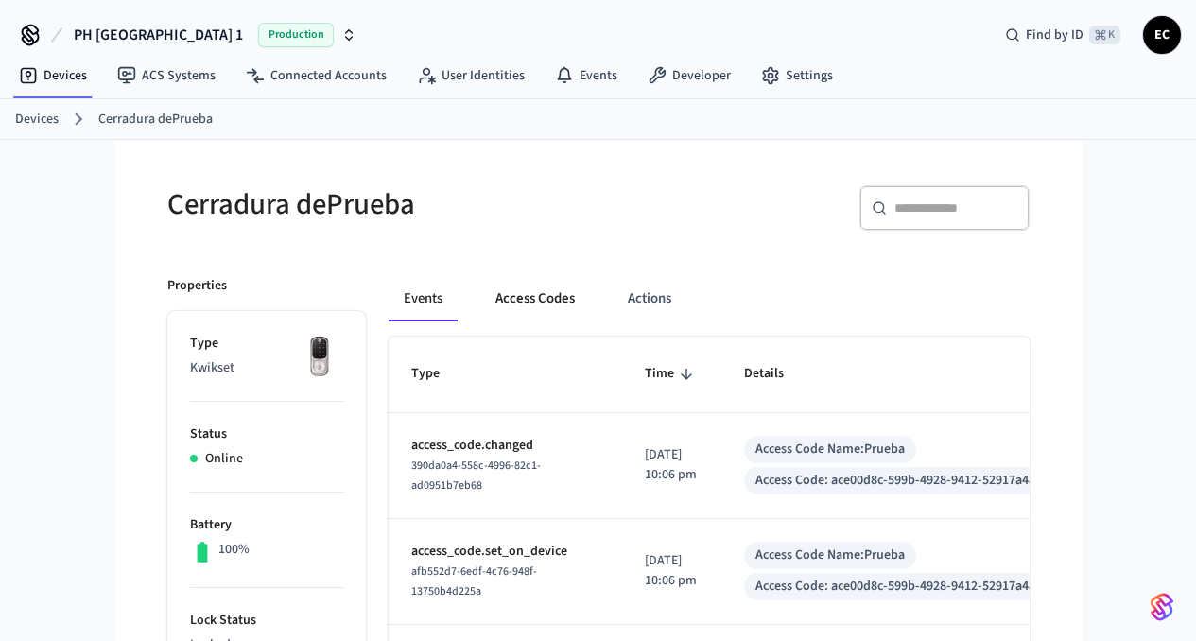
click at [495, 300] on button "Access Codes" at bounding box center [535, 298] width 110 height 45
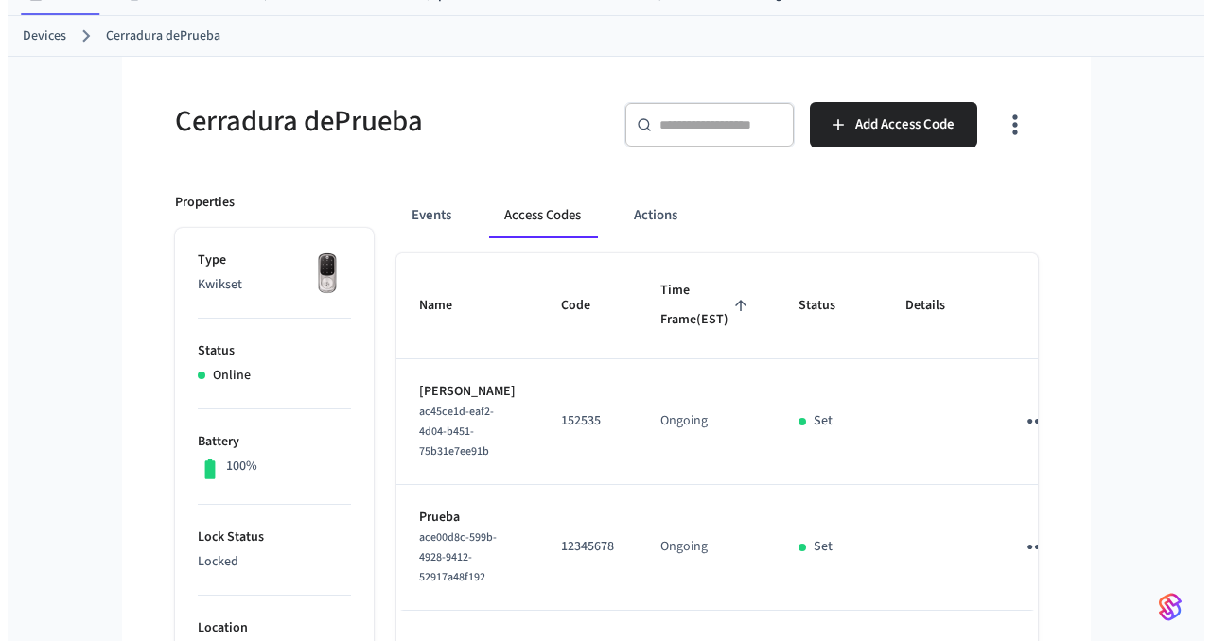
scroll to position [98, 0]
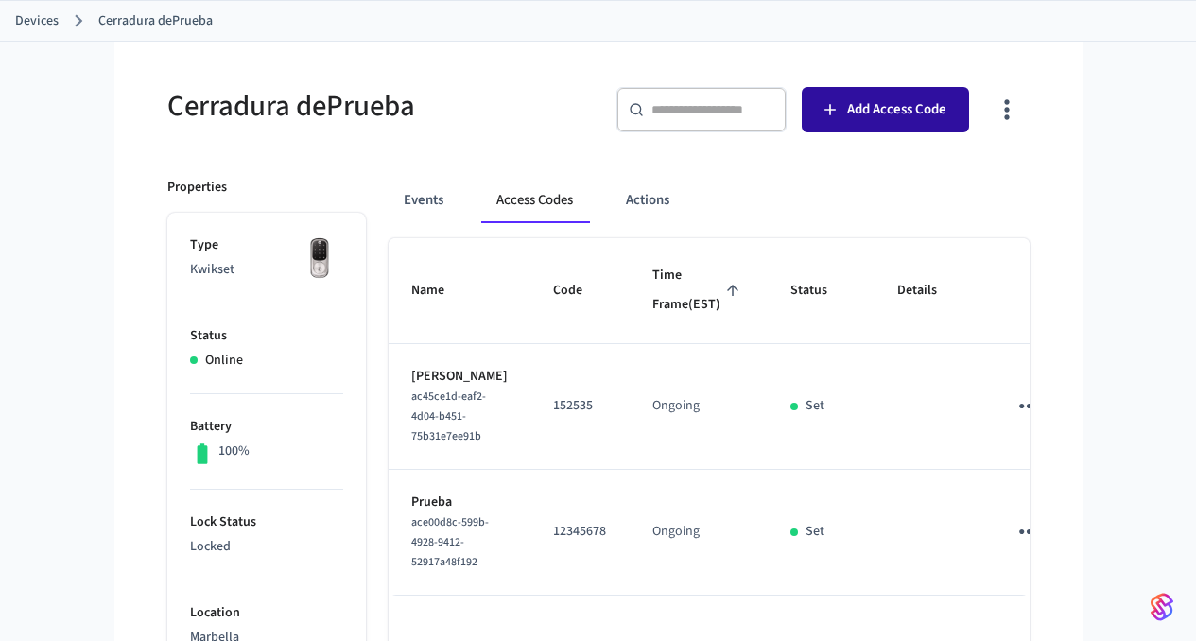
click at [947, 113] on span "Add Access Code" at bounding box center [896, 109] width 99 height 25
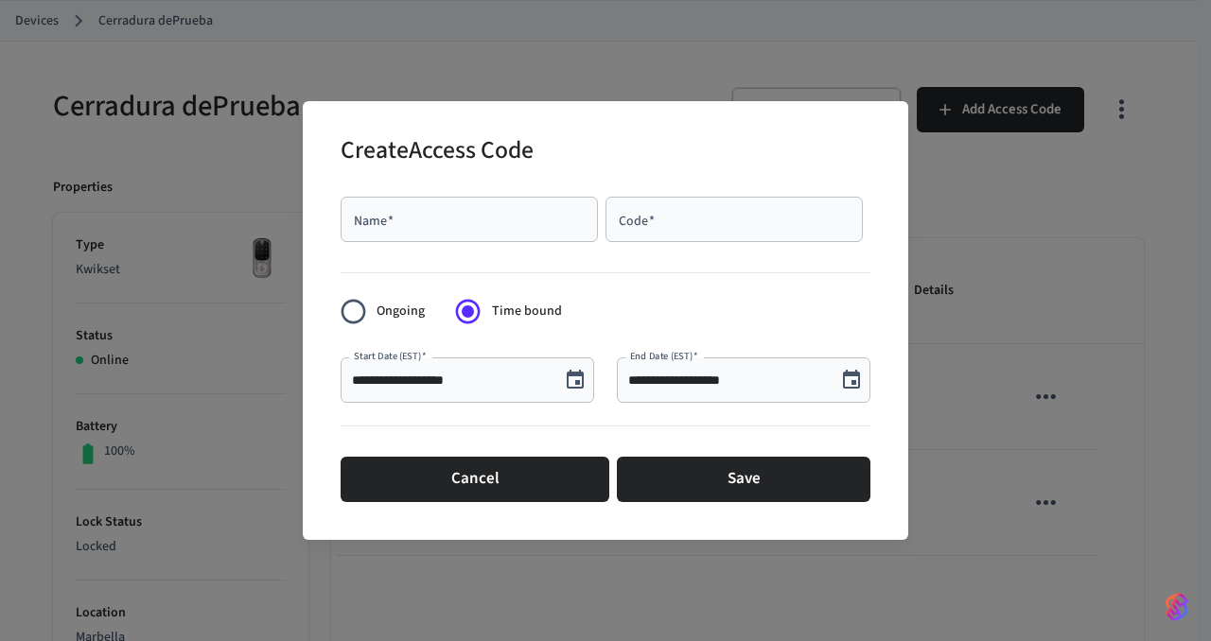
click at [574, 384] on icon "Choose date, selected date is Aug 20, 2025" at bounding box center [575, 380] width 23 height 23
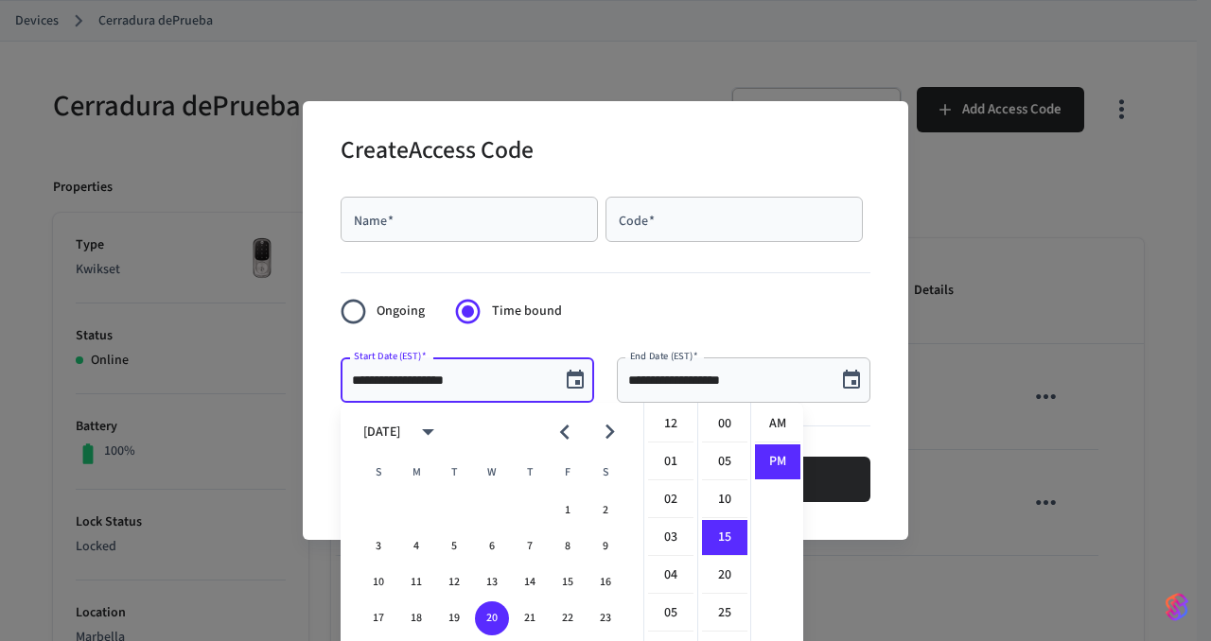
scroll to position [35, 0]
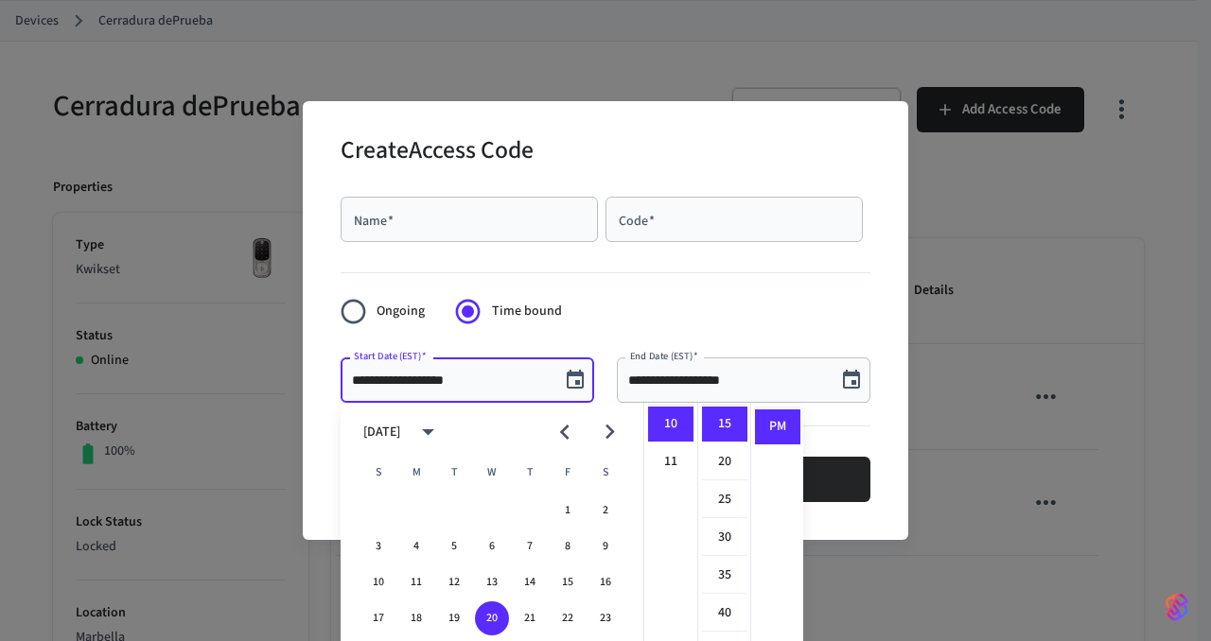
click at [982, 499] on div "**********" at bounding box center [605, 320] width 1211 height 641
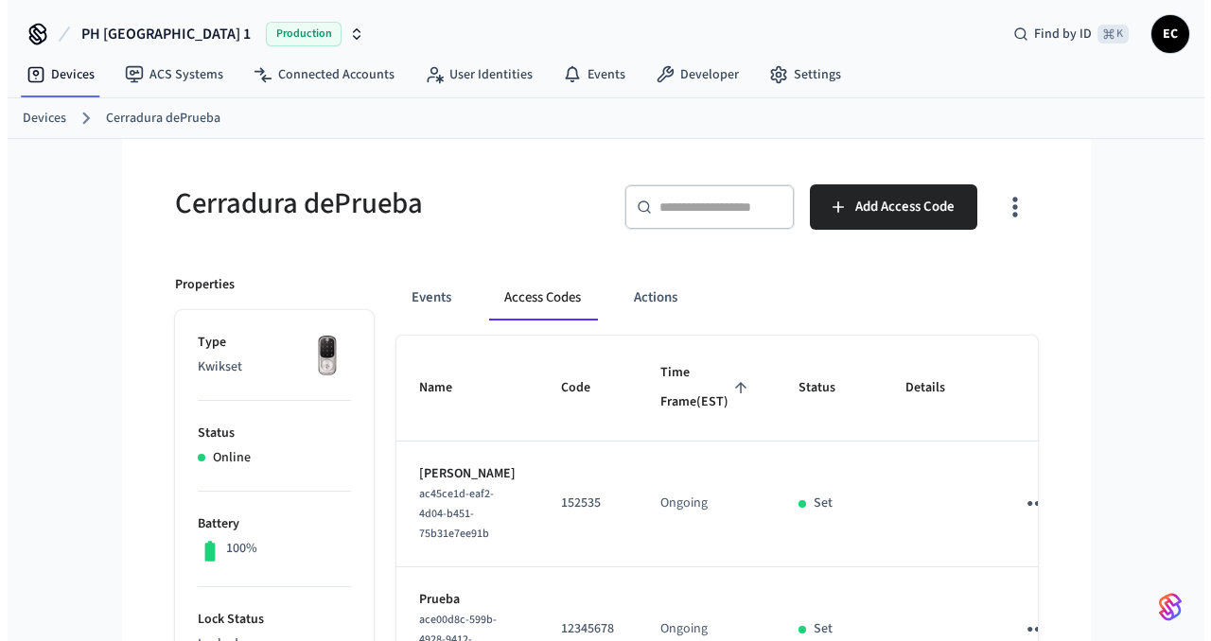
scroll to position [0, 0]
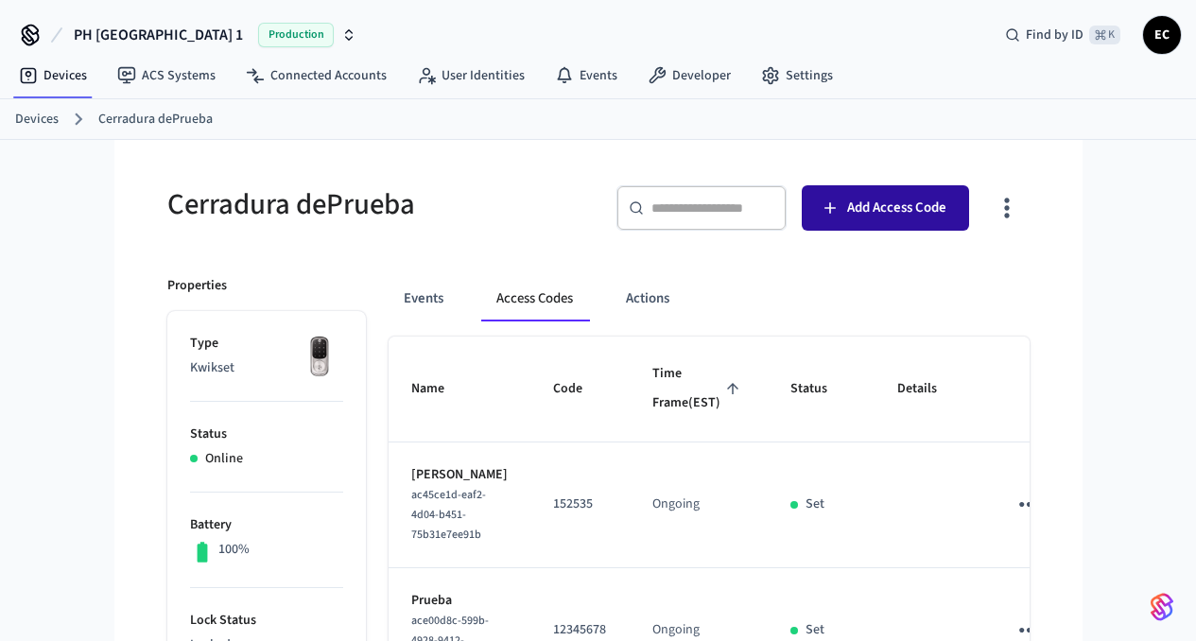
click at [947, 209] on span "Add Access Code" at bounding box center [896, 208] width 99 height 25
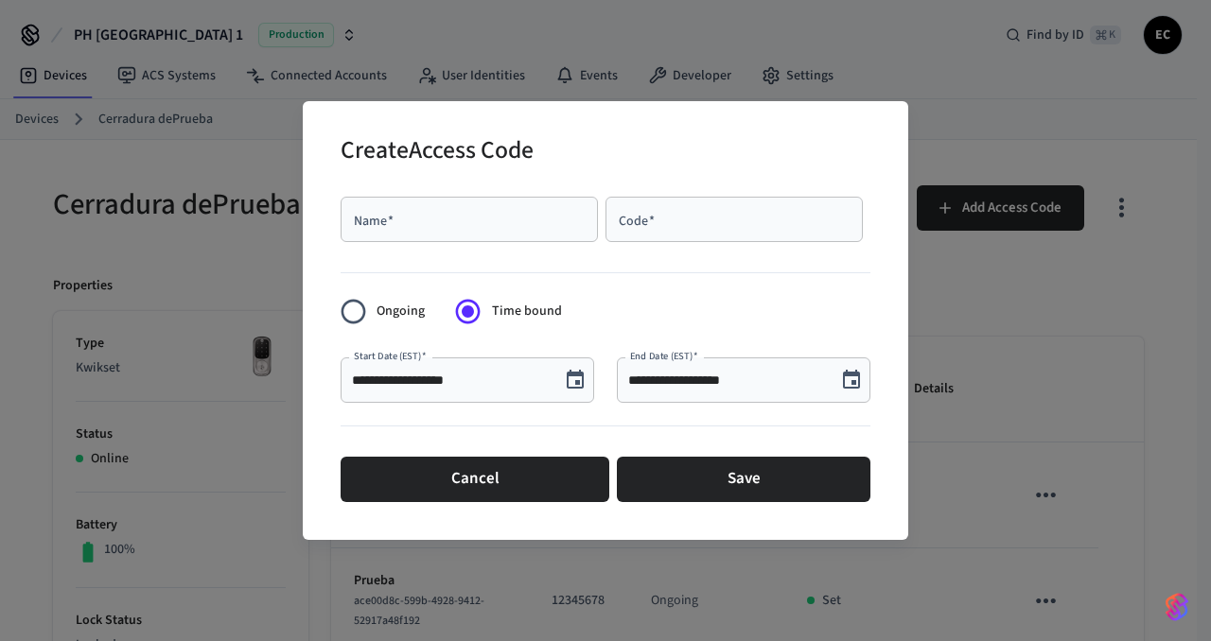
click at [576, 378] on icon "Choose date, selected date is Aug 20, 2025" at bounding box center [575, 380] width 23 height 23
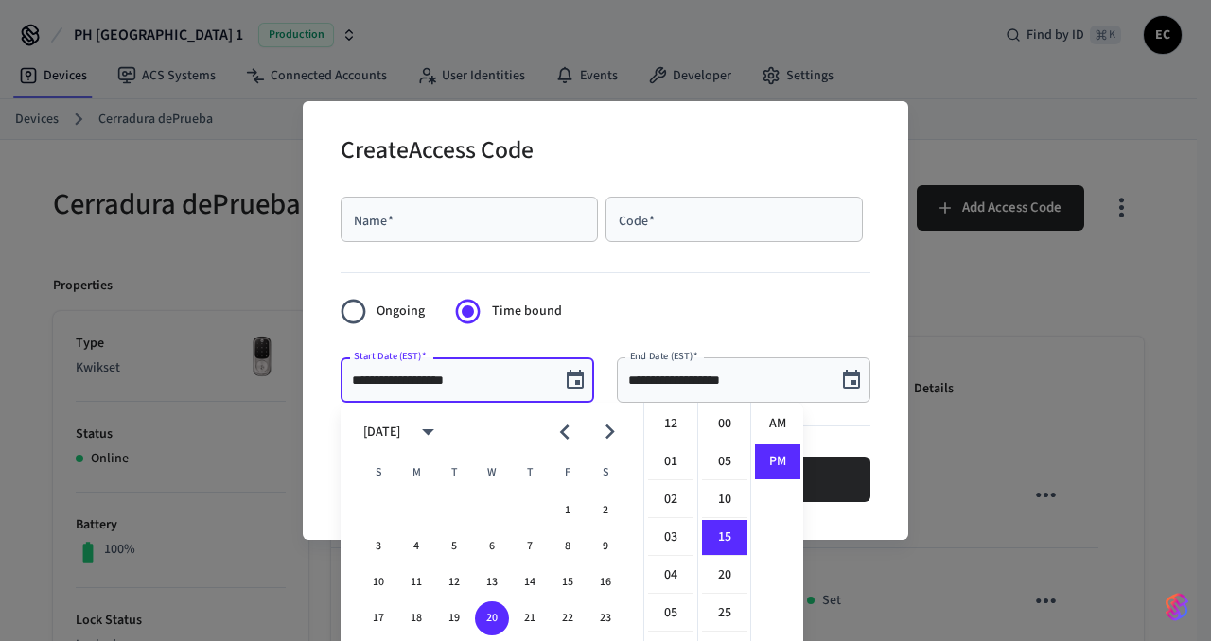
scroll to position [35, 0]
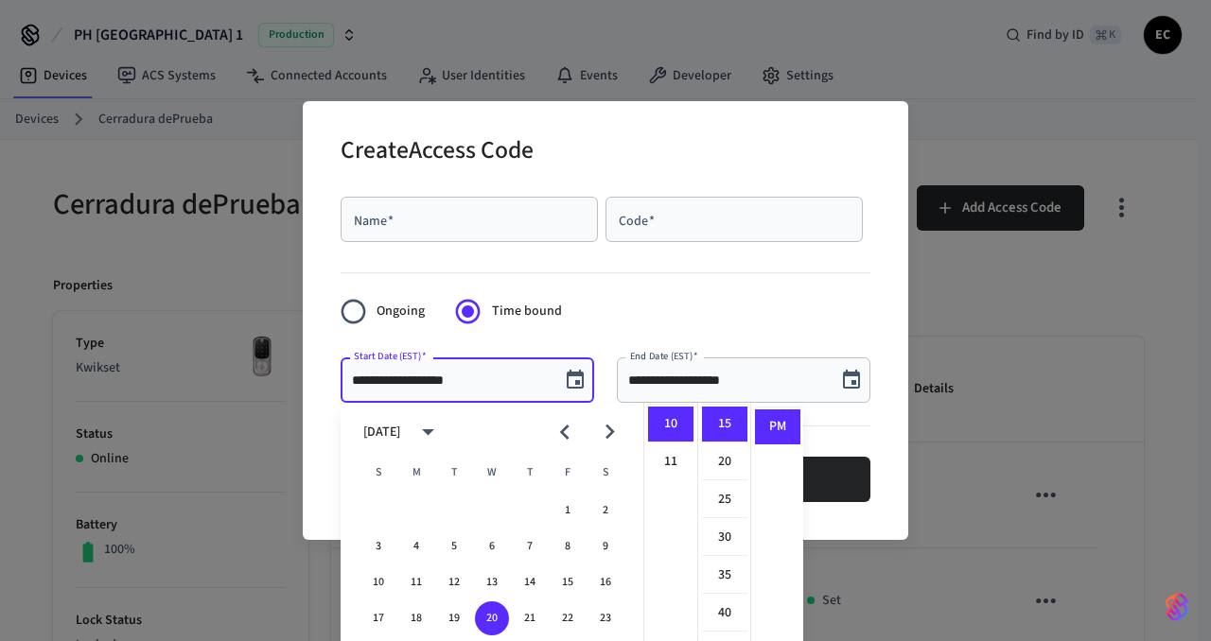
drag, startPoint x: 890, startPoint y: 584, endPoint x: 921, endPoint y: 501, distance: 88.0
click at [939, 450] on div "**********" at bounding box center [605, 320] width 1211 height 641
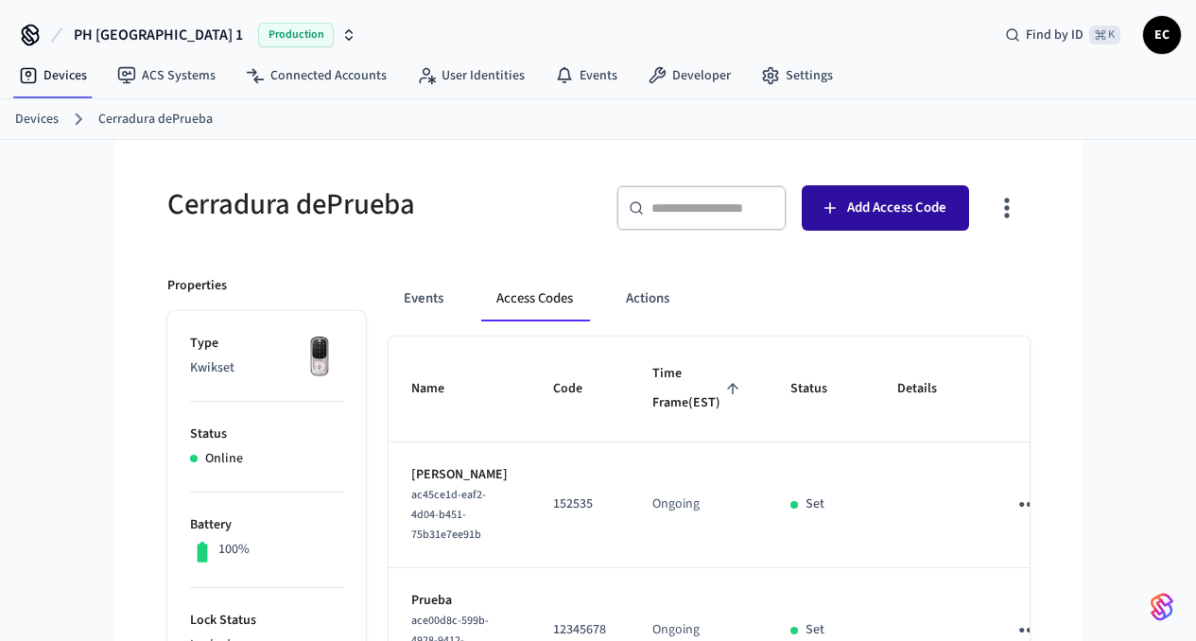
click at [947, 201] on span "Add Access Code" at bounding box center [896, 208] width 99 height 25
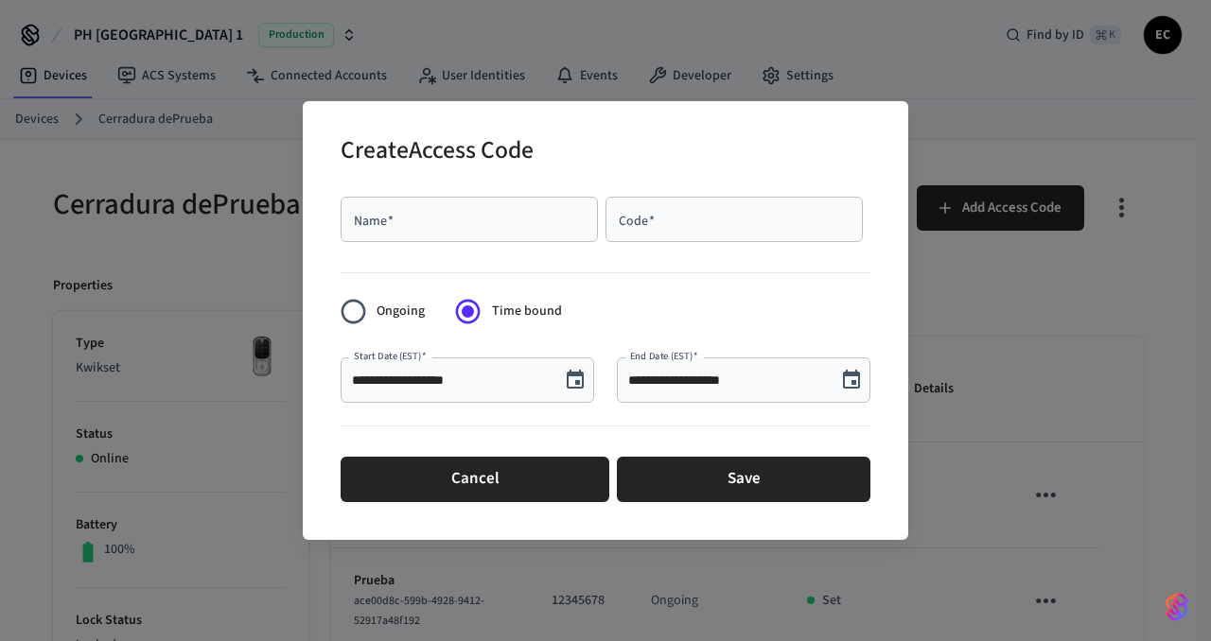
click at [583, 387] on icon "Choose date, selected date is Aug 20, 2025" at bounding box center [575, 379] width 17 height 19
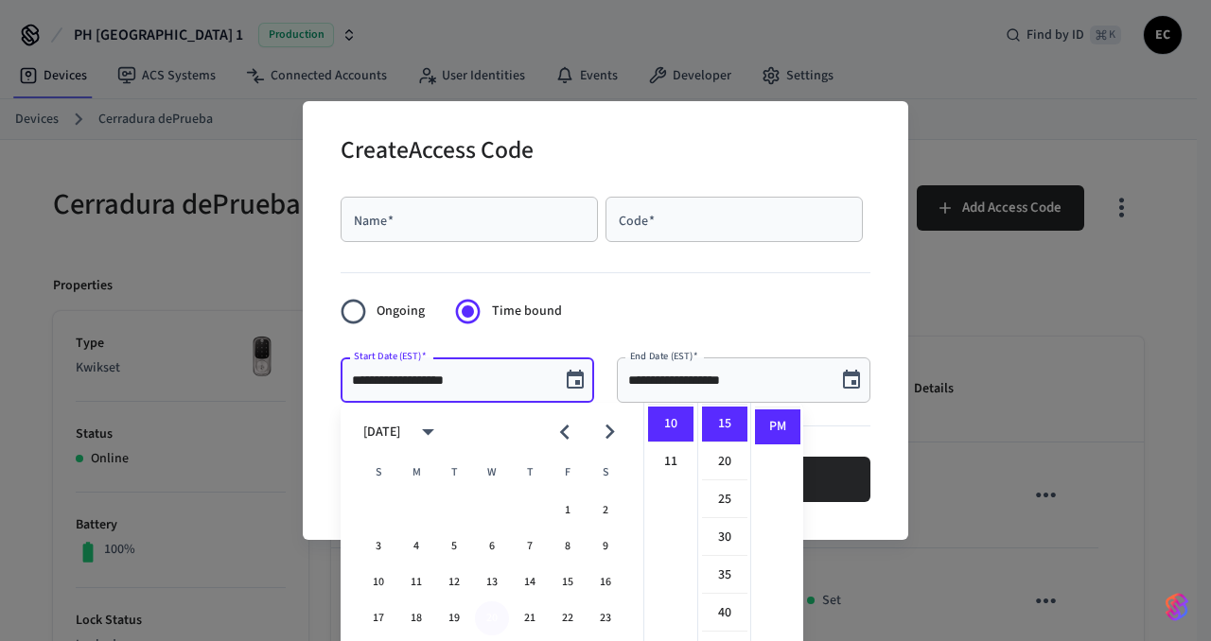
click at [489, 622] on button "20" at bounding box center [492, 619] width 34 height 34
click at [664, 428] on li "10" at bounding box center [670, 425] width 45 height 36
click at [725, 428] on li "15" at bounding box center [724, 425] width 45 height 36
click at [773, 428] on li "PM" at bounding box center [777, 427] width 45 height 35
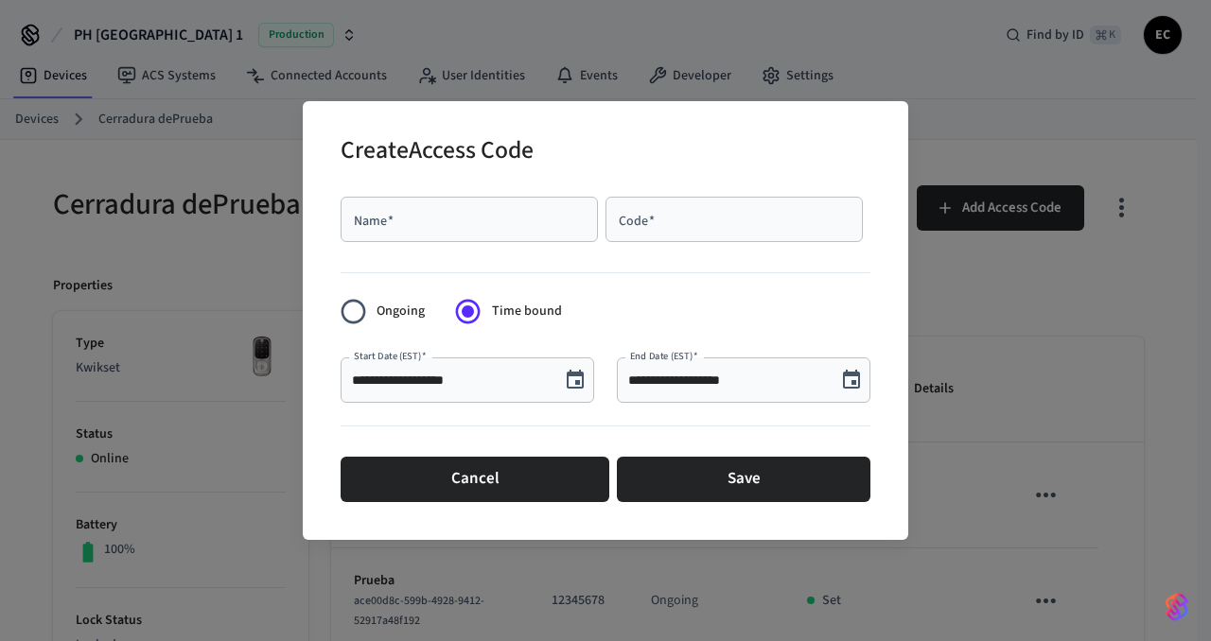
click at [860, 384] on icon "Choose date, selected date is Aug 20, 2025" at bounding box center [851, 380] width 23 height 23
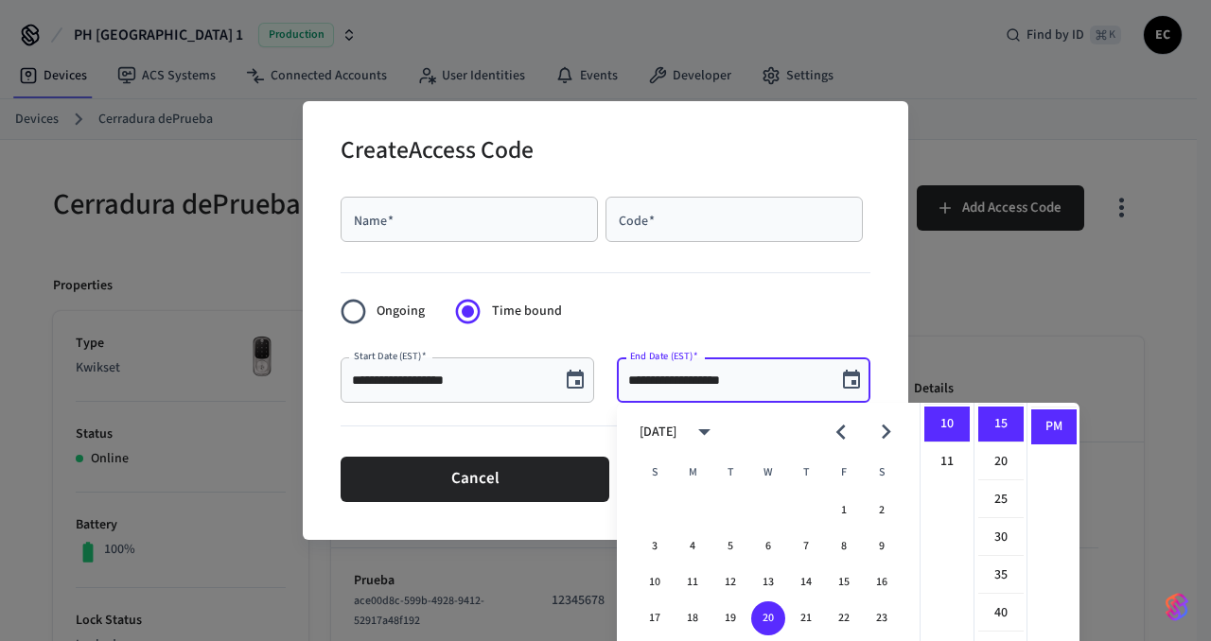
click at [893, 433] on icon "Next month" at bounding box center [885, 431] width 29 height 29
click at [890, 433] on icon "Next month" at bounding box center [885, 431] width 29 height 29
click at [764, 511] on button "1" at bounding box center [768, 511] width 34 height 34
type input "**********"
click at [945, 429] on li "10" at bounding box center [946, 425] width 45 height 36
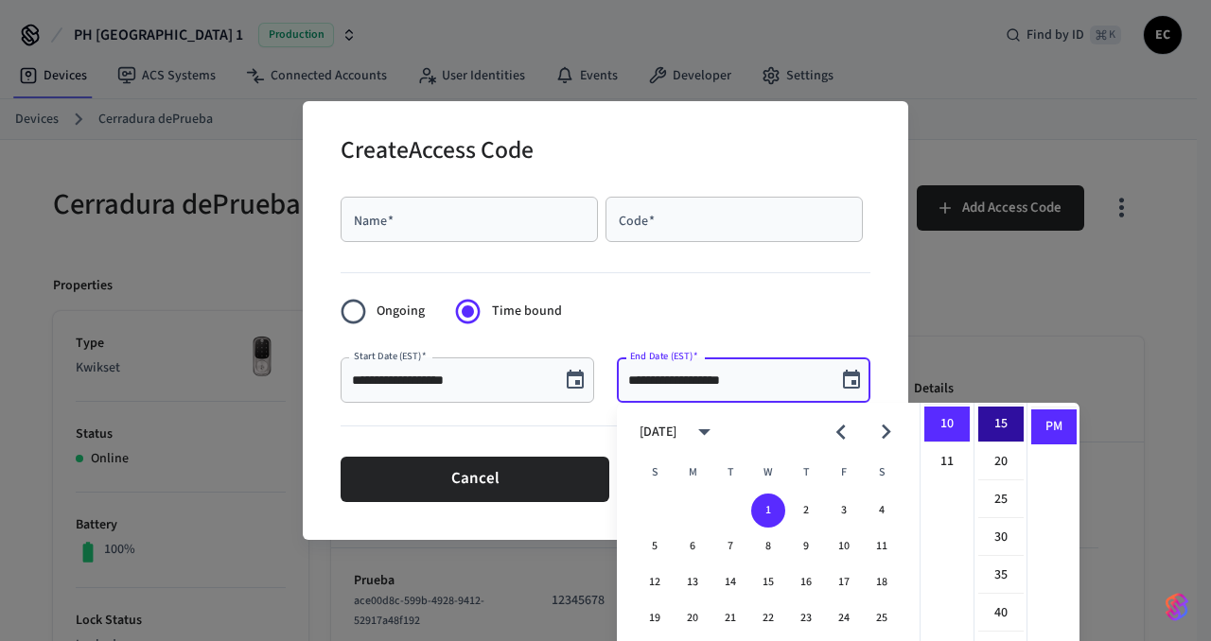
click at [990, 431] on li "15" at bounding box center [1000, 425] width 45 height 36
click at [1042, 431] on li "PM" at bounding box center [1053, 427] width 45 height 35
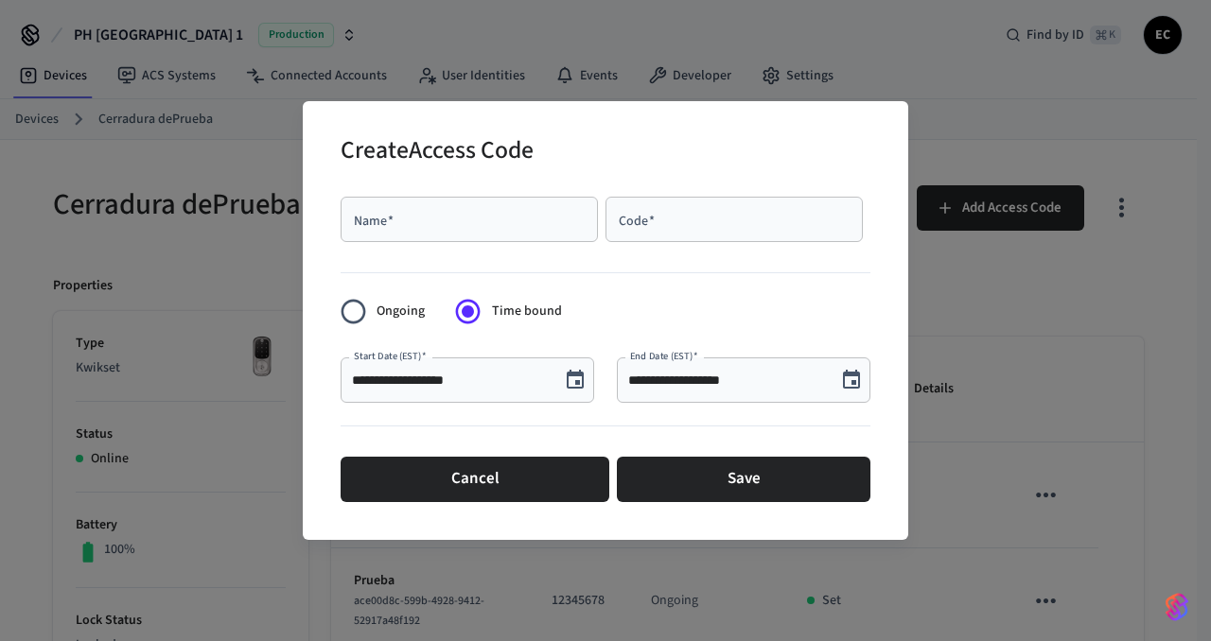
click at [407, 230] on div "Name   *" at bounding box center [468, 219] width 257 height 45
type input "********"
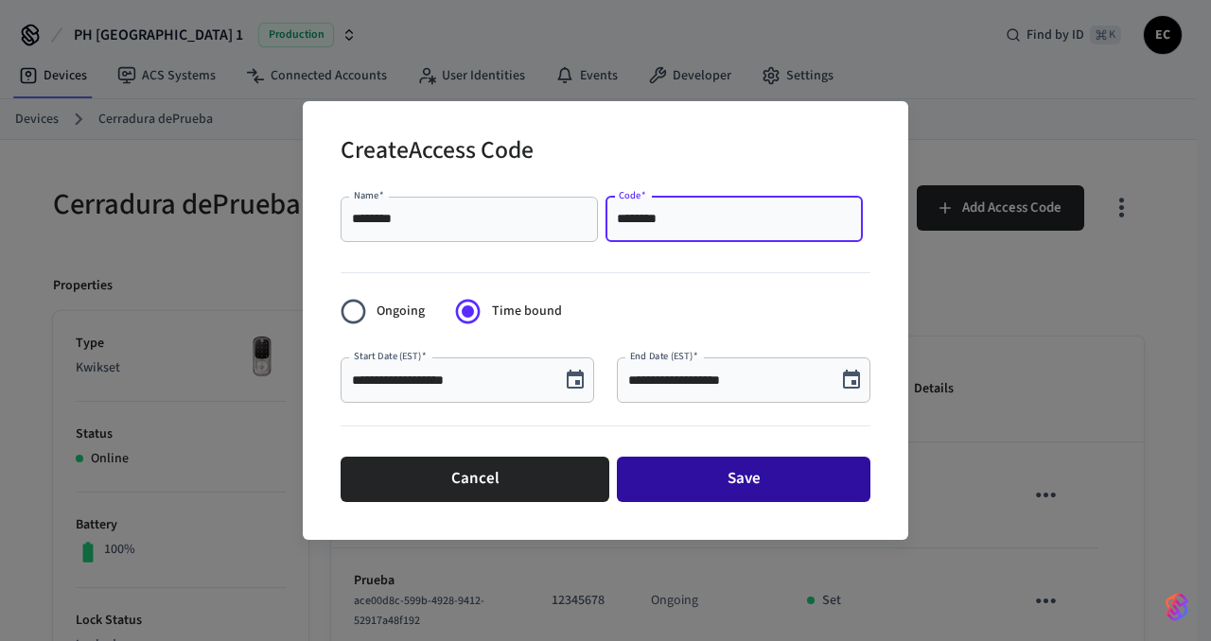
type input "********"
click at [731, 489] on button "Save" at bounding box center [743, 479] width 253 height 45
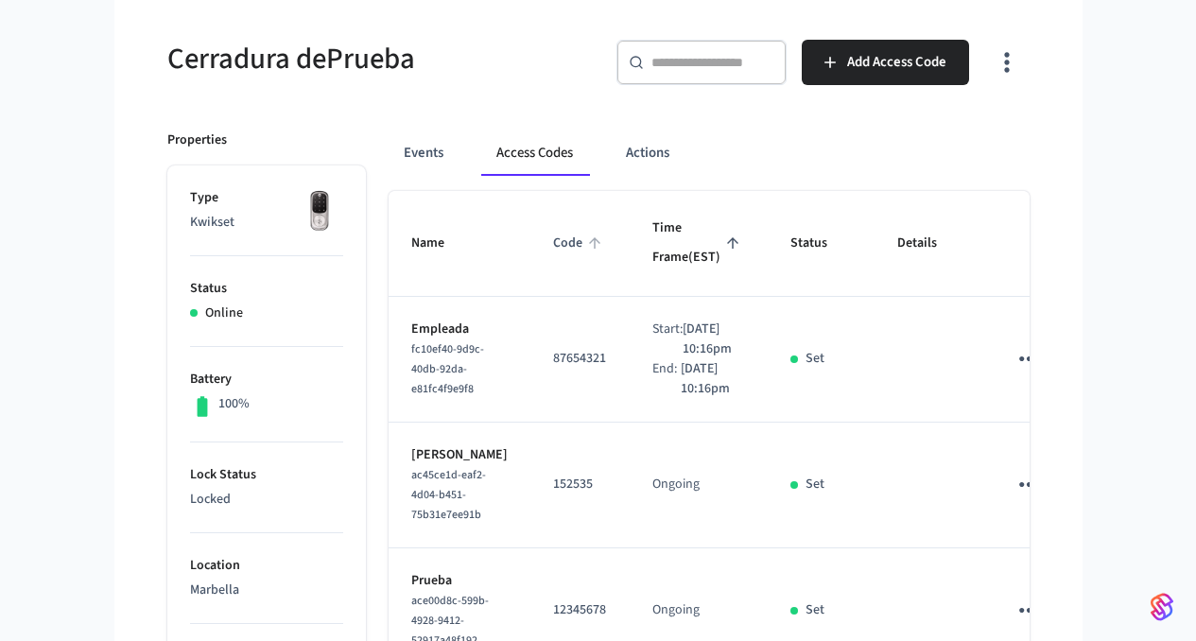
scroll to position [0, 0]
